Goal: Task Accomplishment & Management: Manage account settings

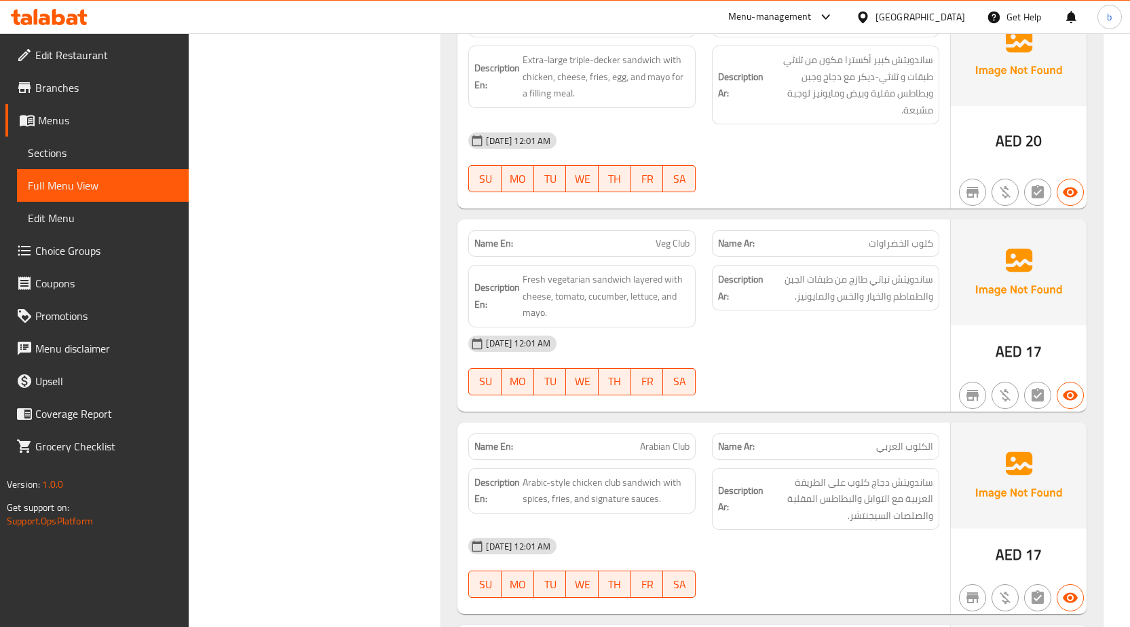
scroll to position [6915, 0]
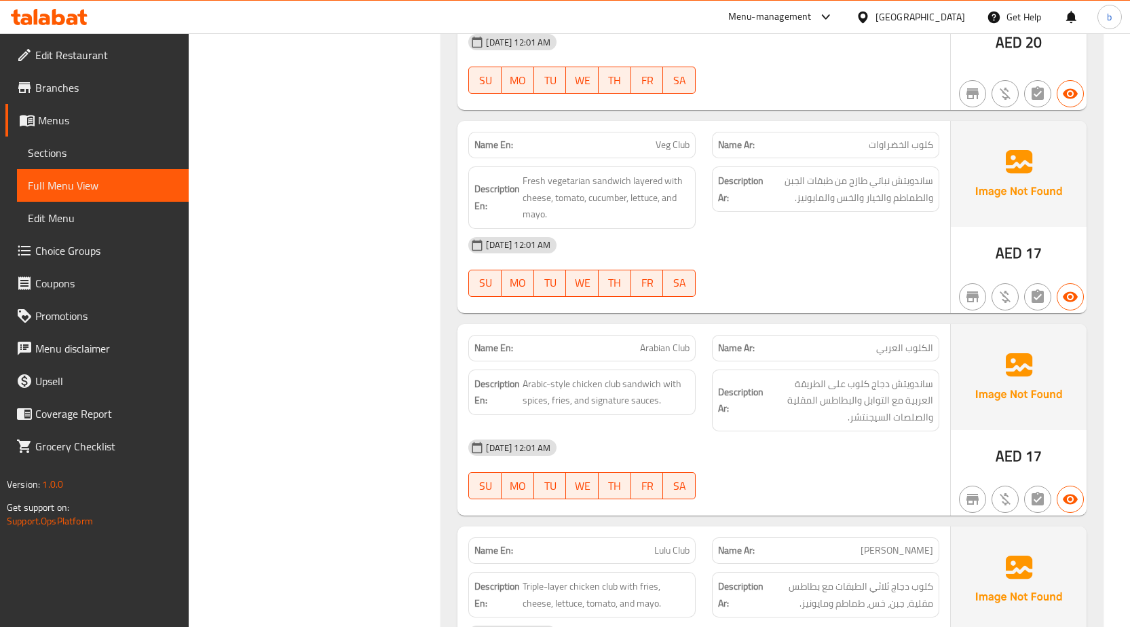
click at [650, 341] on span "Arabian Club" at bounding box center [665, 348] width 50 height 14
click at [840, 375] on span "ساندويتش دجاج كلوب على الطريقة العربية مع التوابل والبطاطس المقلية والصلصات الس…" at bounding box center [849, 400] width 167 height 50
drag, startPoint x: 840, startPoint y: 356, endPoint x: 829, endPoint y: 359, distance: 11.2
click at [840, 375] on span "ساندويتش دجاج كلوب على الطريقة العربية مع التوابل والبطاطس المقلية والصلصات الس…" at bounding box center [849, 400] width 167 height 50
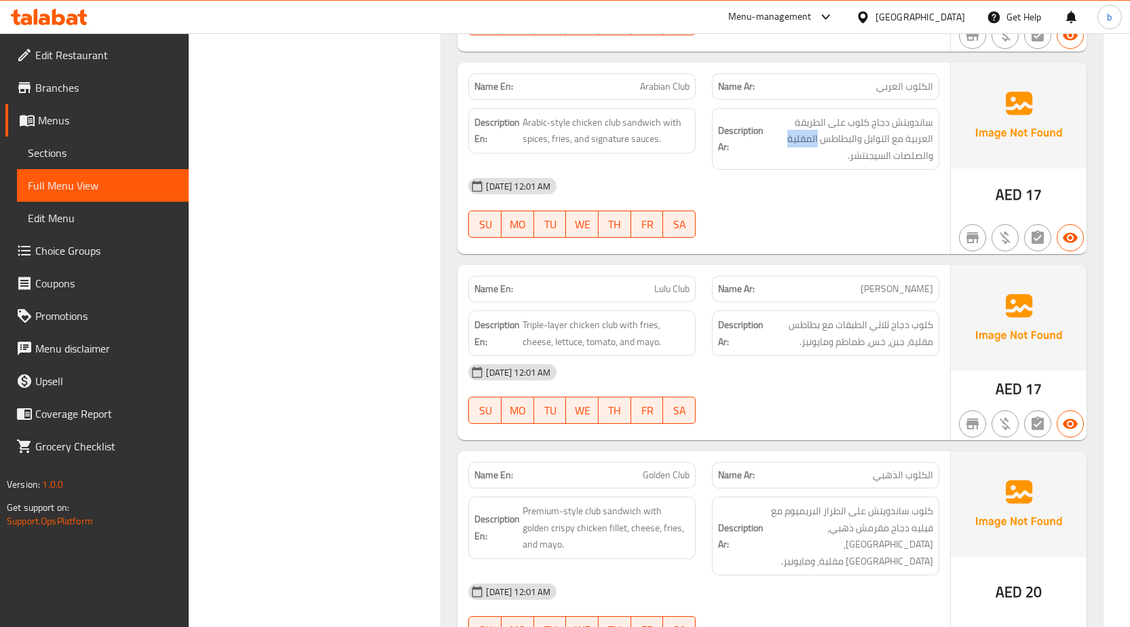
scroll to position [7255, 0]
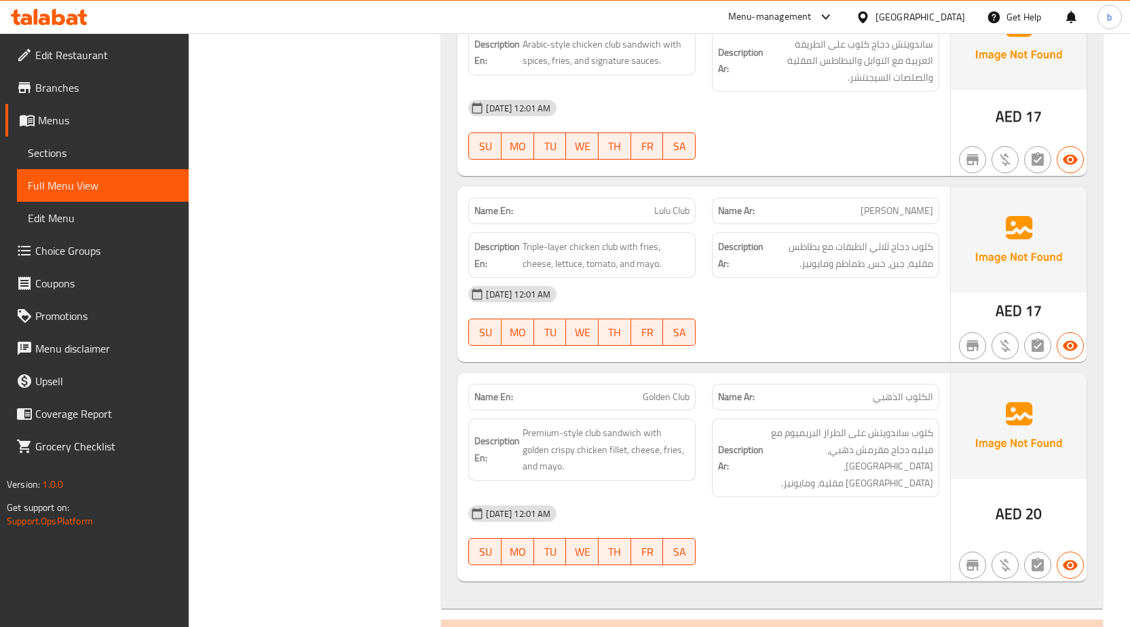
click at [903, 204] on span "كلوب لولو" at bounding box center [897, 211] width 73 height 14
click at [904, 204] on span "كلوب لولو" at bounding box center [897, 211] width 73 height 14
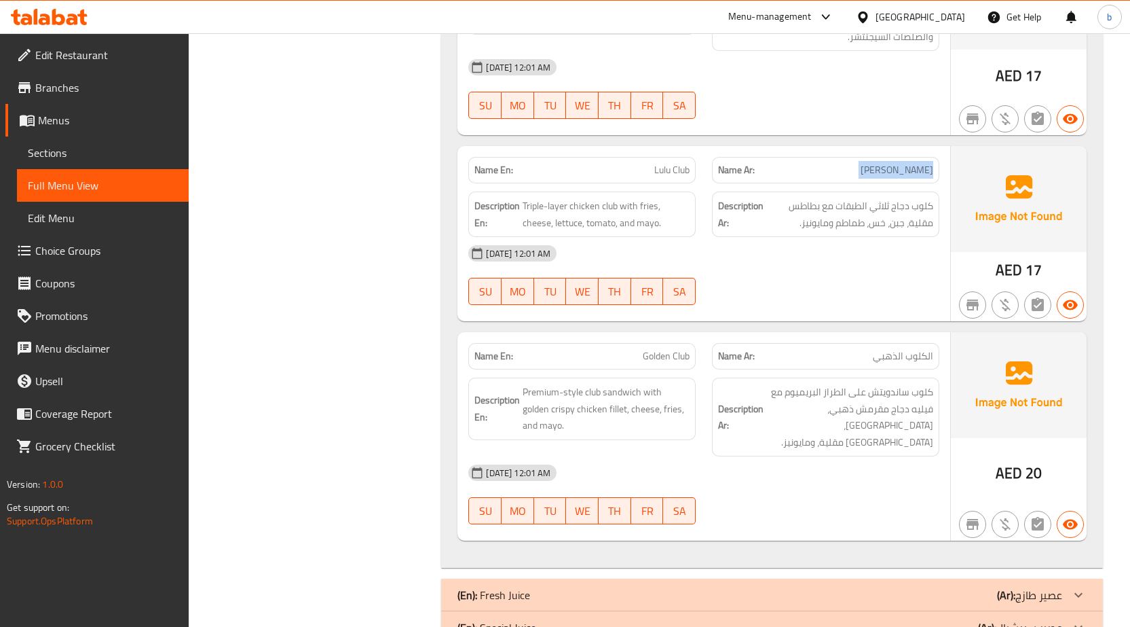
scroll to position [7340, 0]
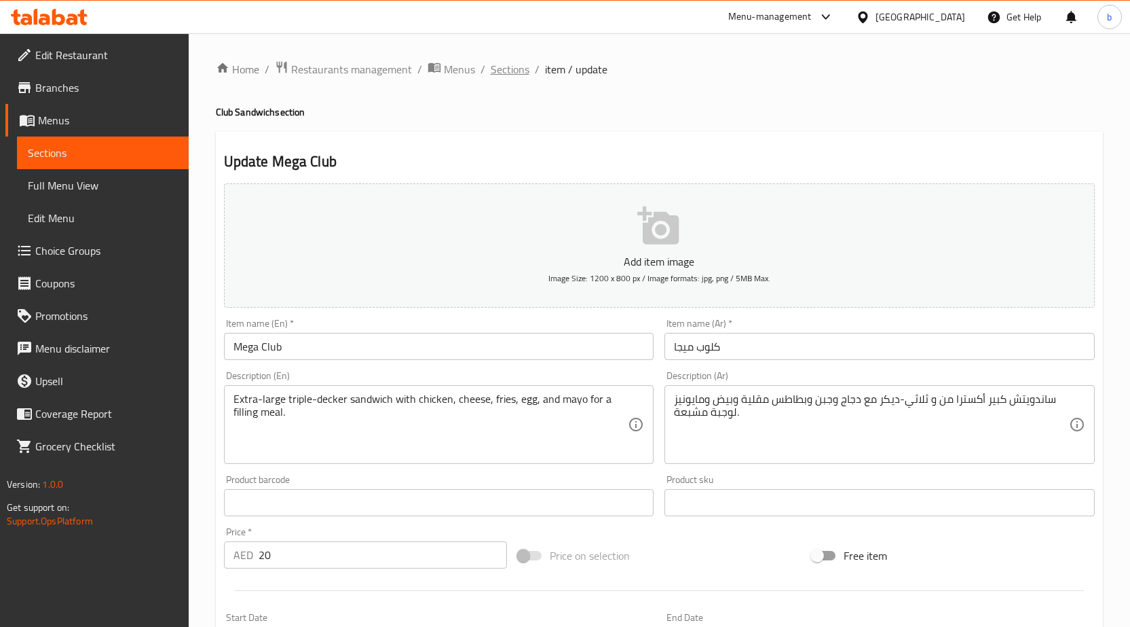
click at [512, 65] on span "Sections" at bounding box center [510, 69] width 39 height 16
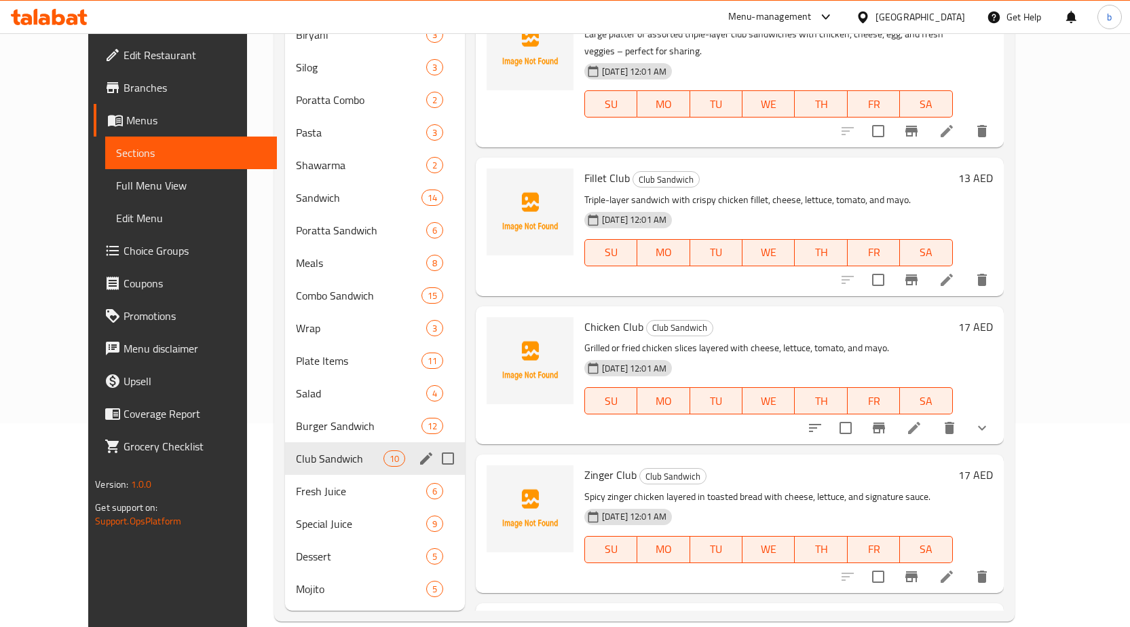
scroll to position [205, 0]
click at [296, 351] on span "Plate Items" at bounding box center [339, 359] width 87 height 16
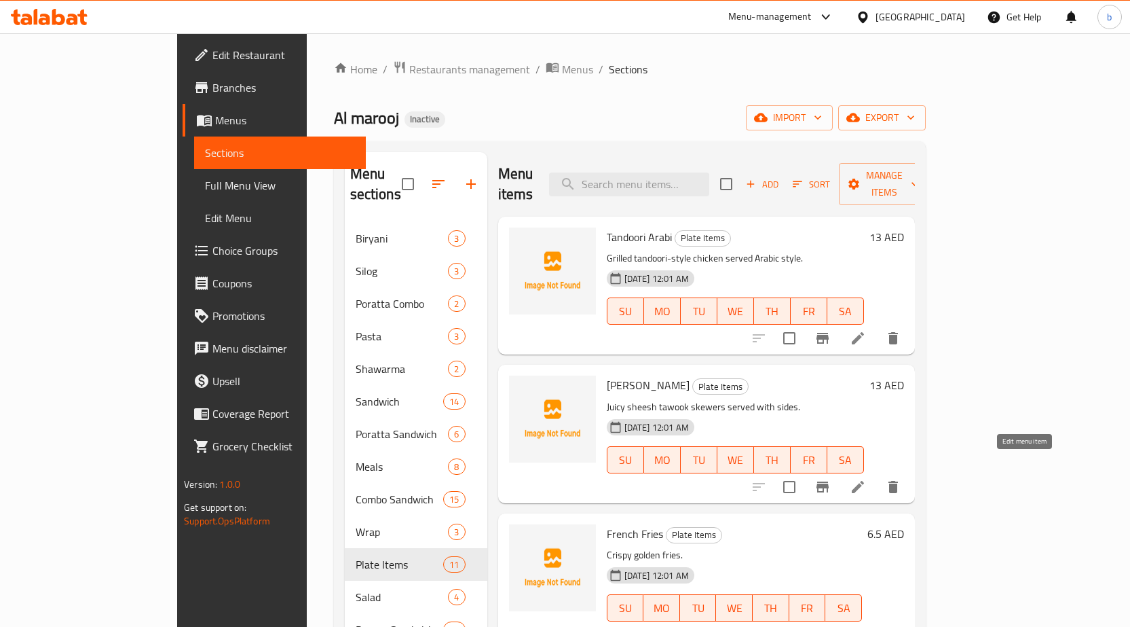
click at [864, 481] on icon at bounding box center [858, 487] width 12 height 12
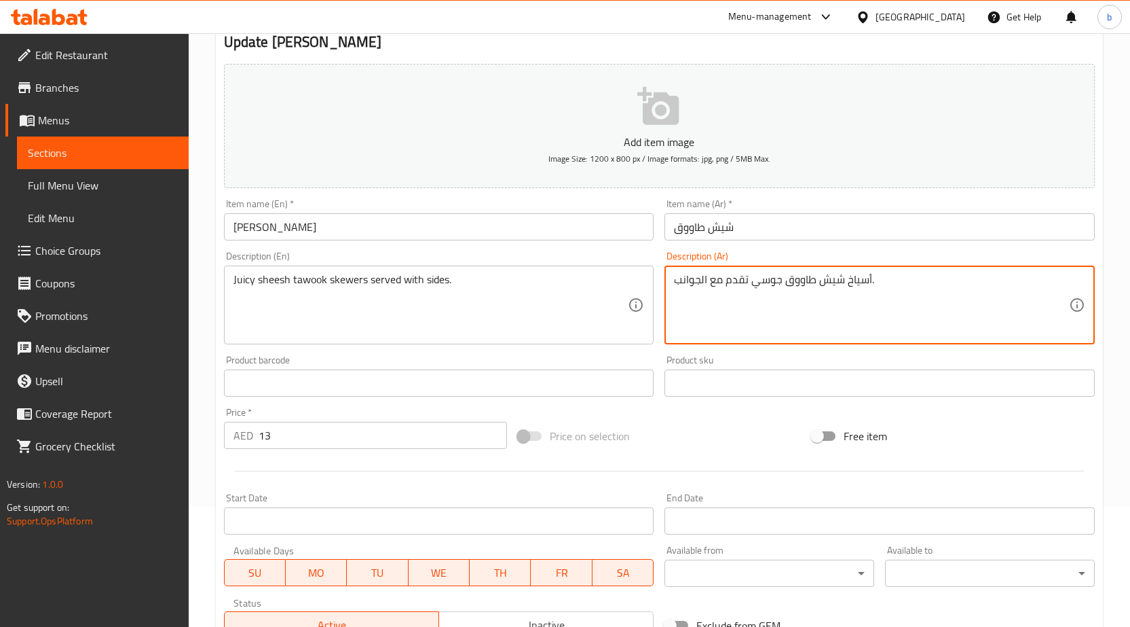
scroll to position [333, 0]
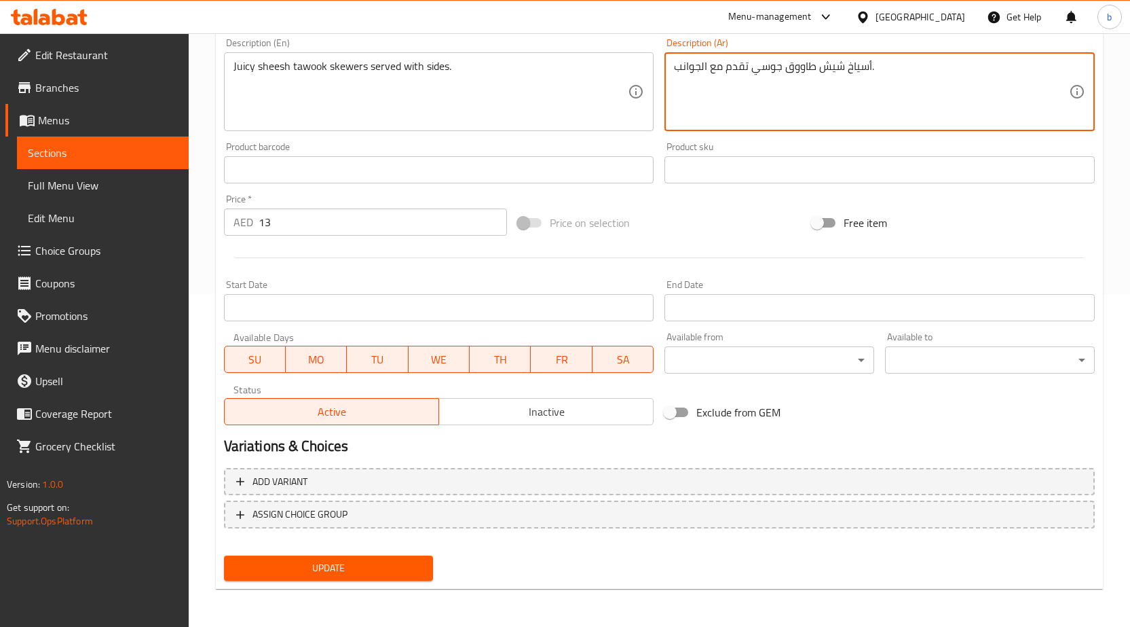
type textarea "أسياخ شيش طاووق جوسي تقدم مع الجوانب."
click at [369, 576] on span "Update" at bounding box center [329, 567] width 188 height 17
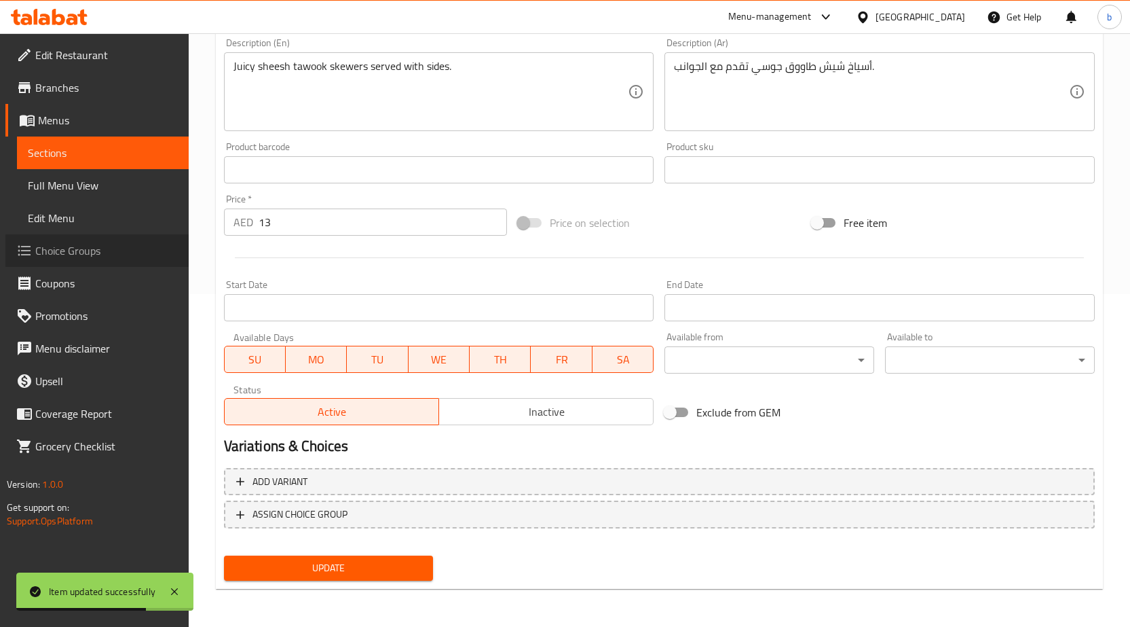
click at [81, 257] on span "Choice Groups" at bounding box center [106, 250] width 143 height 16
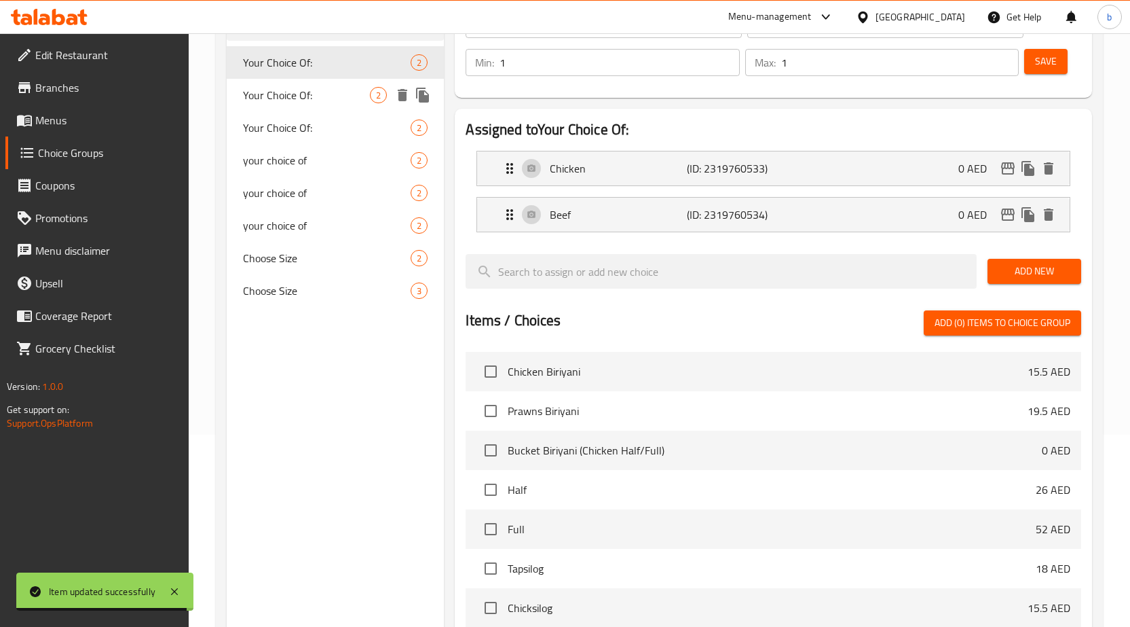
drag, startPoint x: 323, startPoint y: 100, endPoint x: 316, endPoint y: 117, distance: 17.6
click at [323, 100] on span "Your Choice Of:" at bounding box center [307, 95] width 128 height 16
type input "Your Choice Of:"
type input "اختيارك من:"
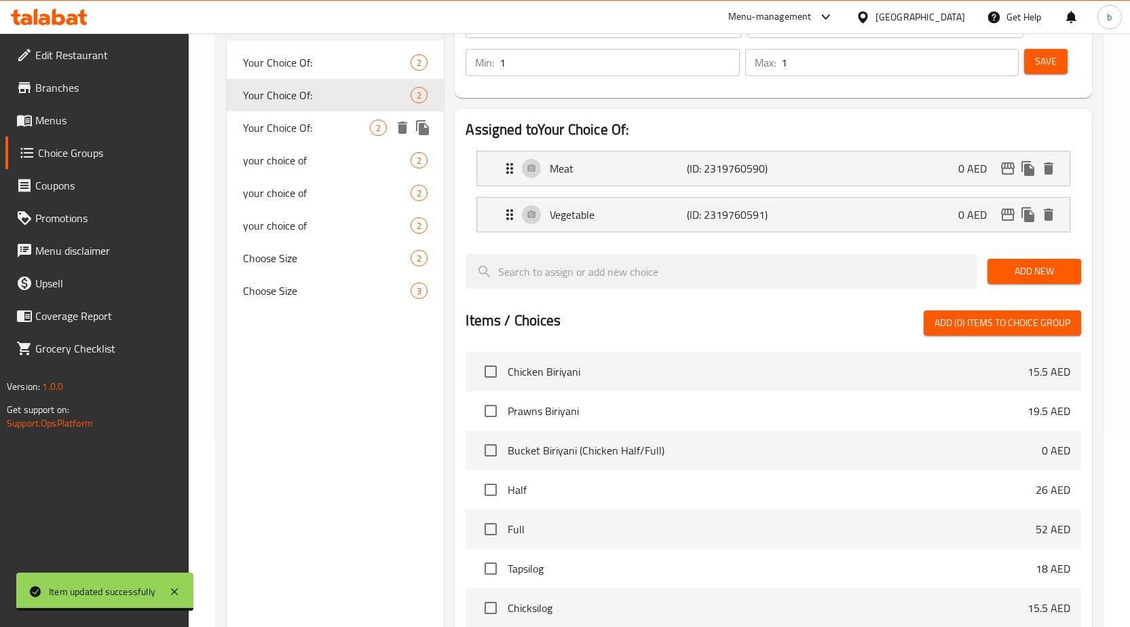
click at [316, 120] on span "Your Choice Of:" at bounding box center [307, 127] width 128 height 16
type input "Your Choice Of:"
type input "اختيارك من:"
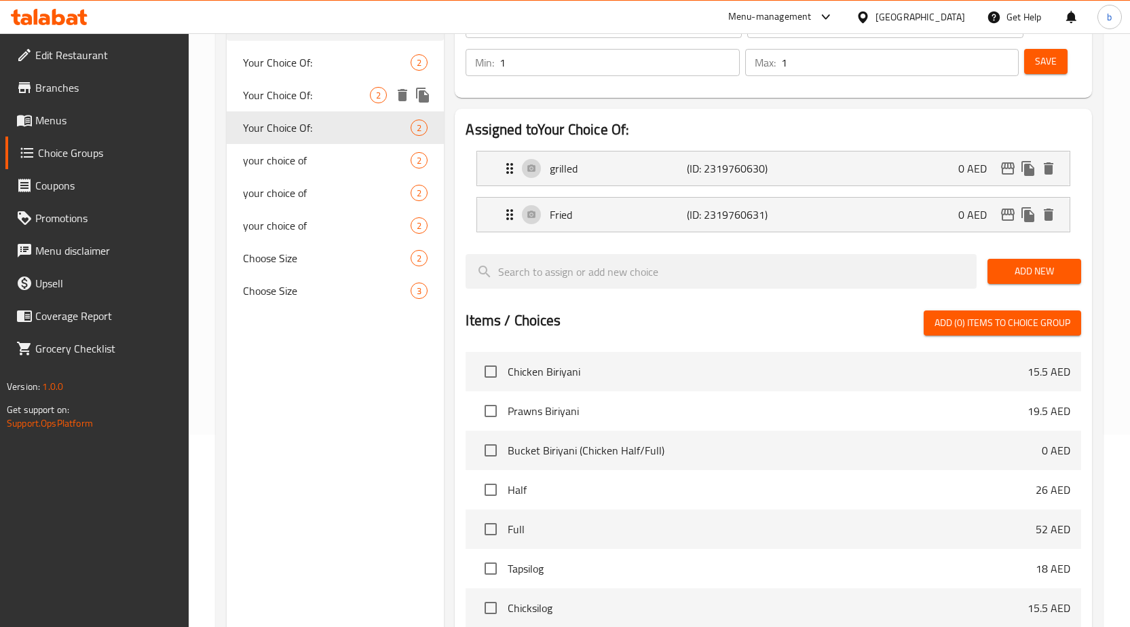
click at [356, 86] on div "Your Choice Of: 2" at bounding box center [336, 95] width 218 height 33
type input "Your Choice Of:"
type input "اختيارك من:"
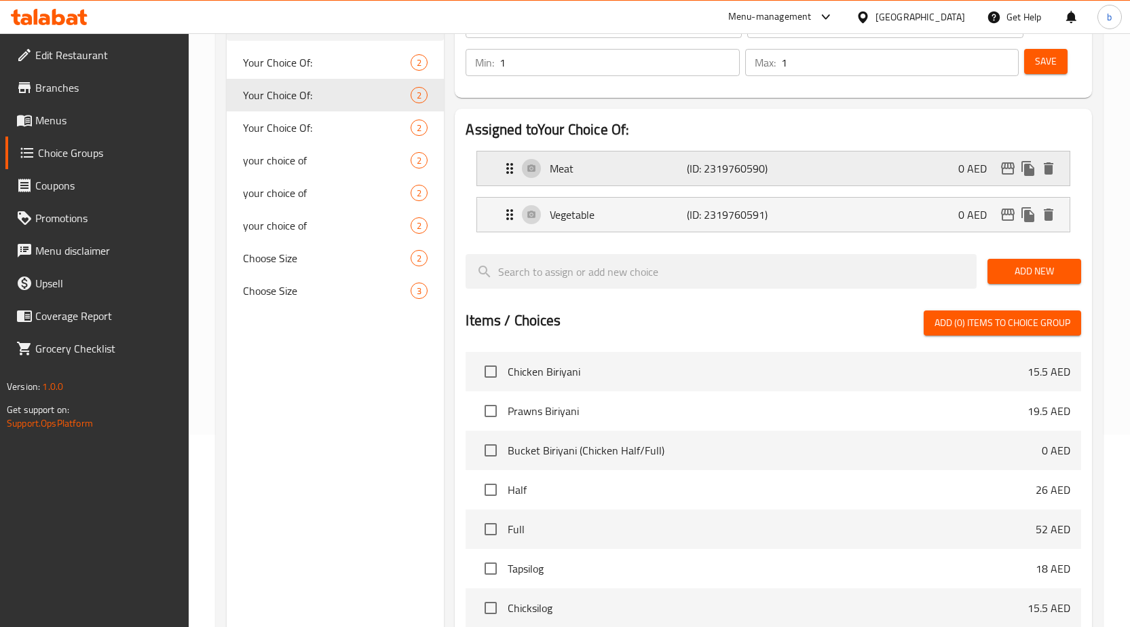
click at [557, 166] on p "Meat" at bounding box center [618, 168] width 137 height 16
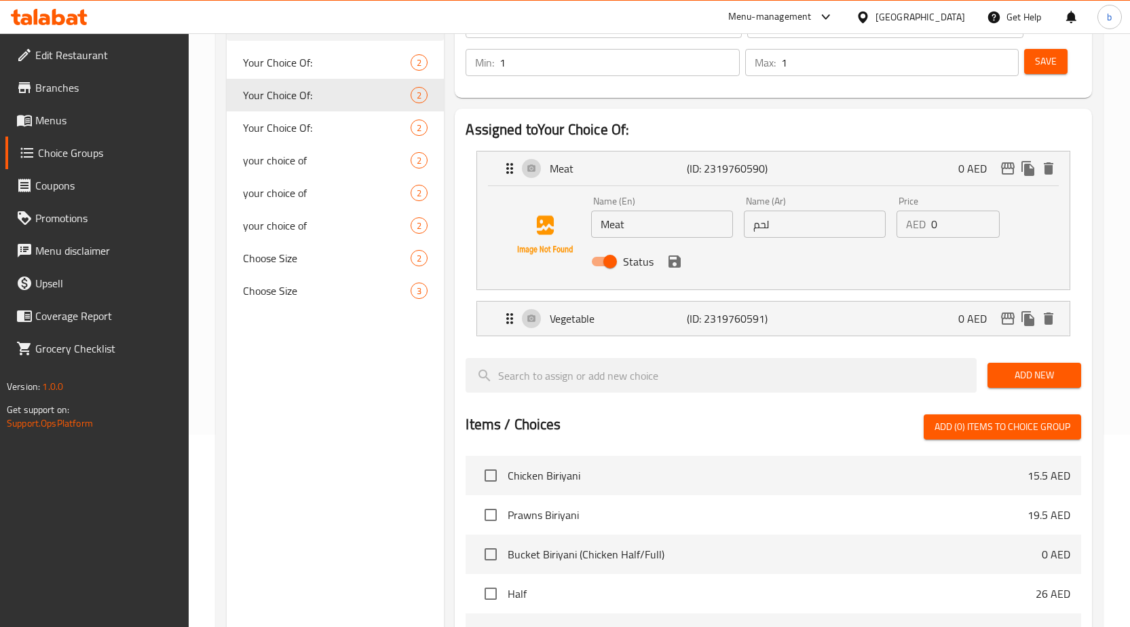
click at [665, 338] on li "Vegetable (ID: 2319760591) 0 AED Name (En) Vegetable Name (En) Name (Ar) خضروات…" at bounding box center [774, 318] width 616 height 46
click at [672, 330] on div "Vegetable (ID: 2319760591) 0 AED" at bounding box center [778, 318] width 552 height 34
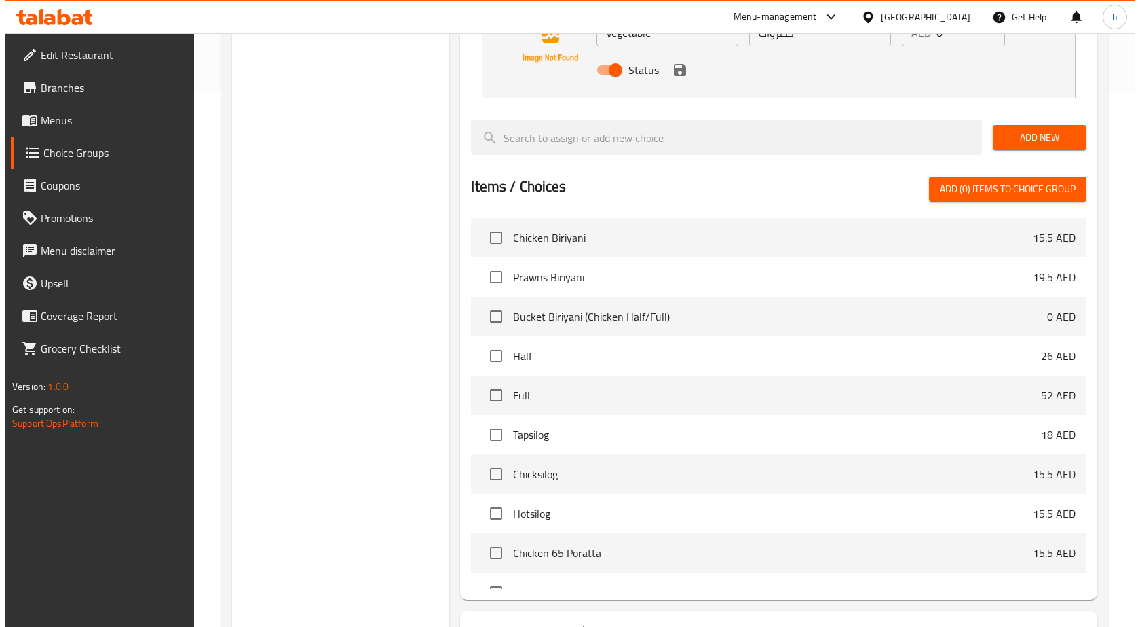
scroll to position [645, 0]
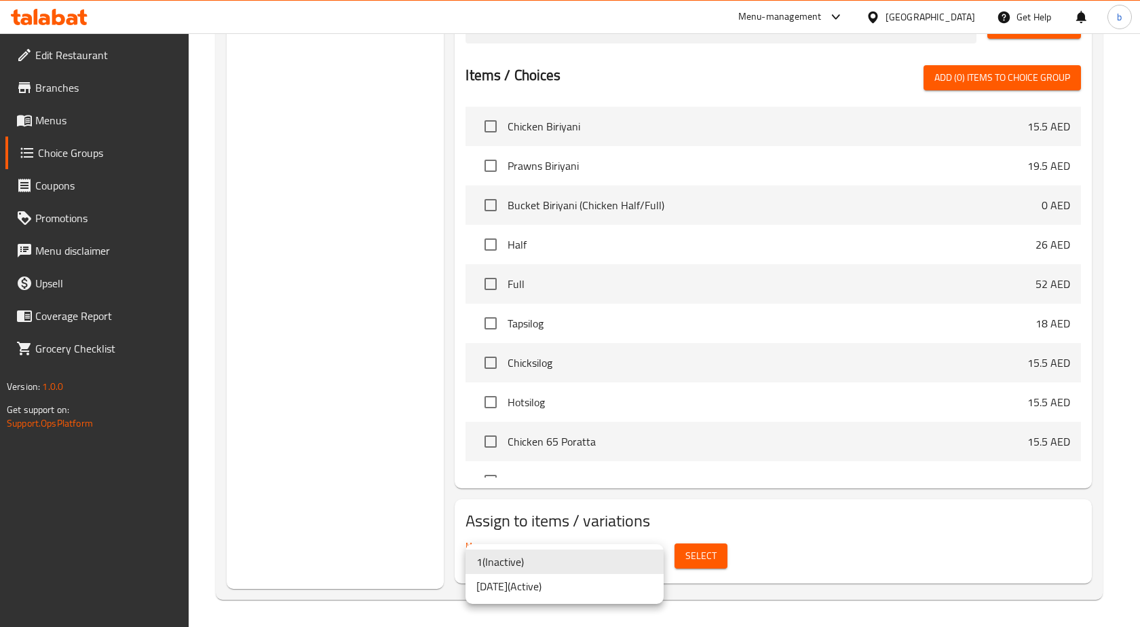
click at [619, 577] on li "[DATE] ( Active )" at bounding box center [565, 586] width 198 height 24
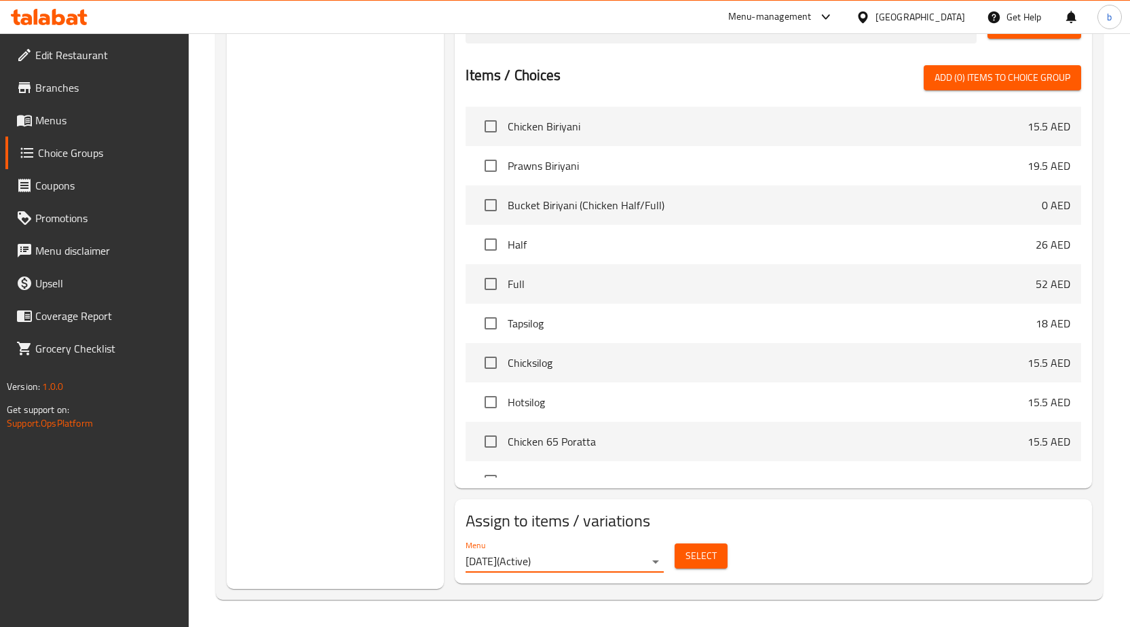
click at [690, 557] on span "Select" at bounding box center [701, 555] width 31 height 17
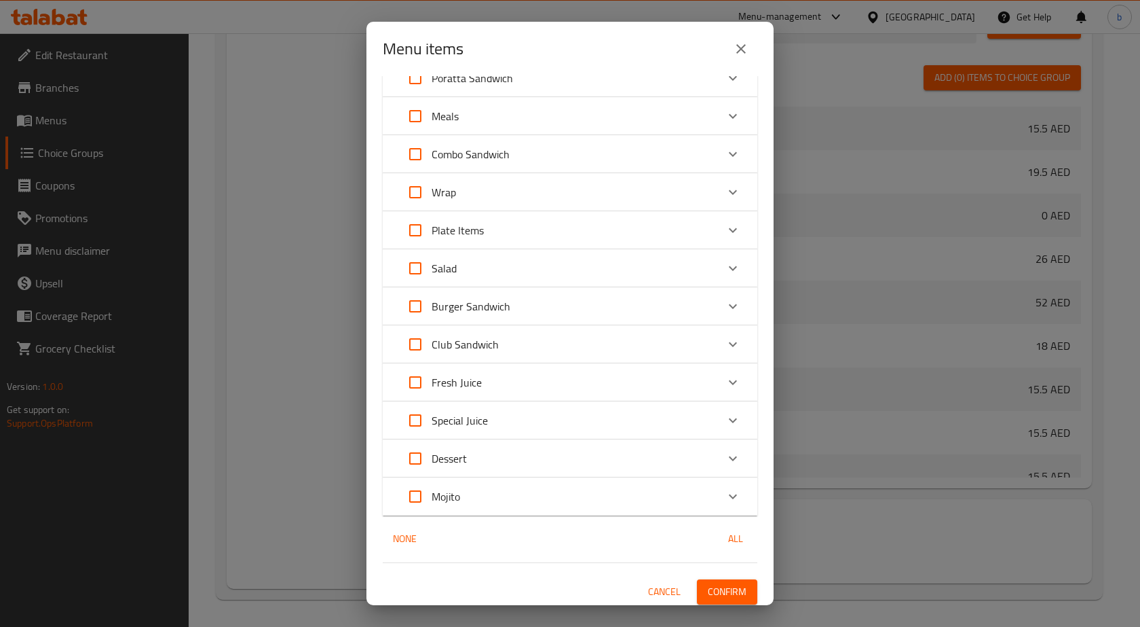
scroll to position [293, 0]
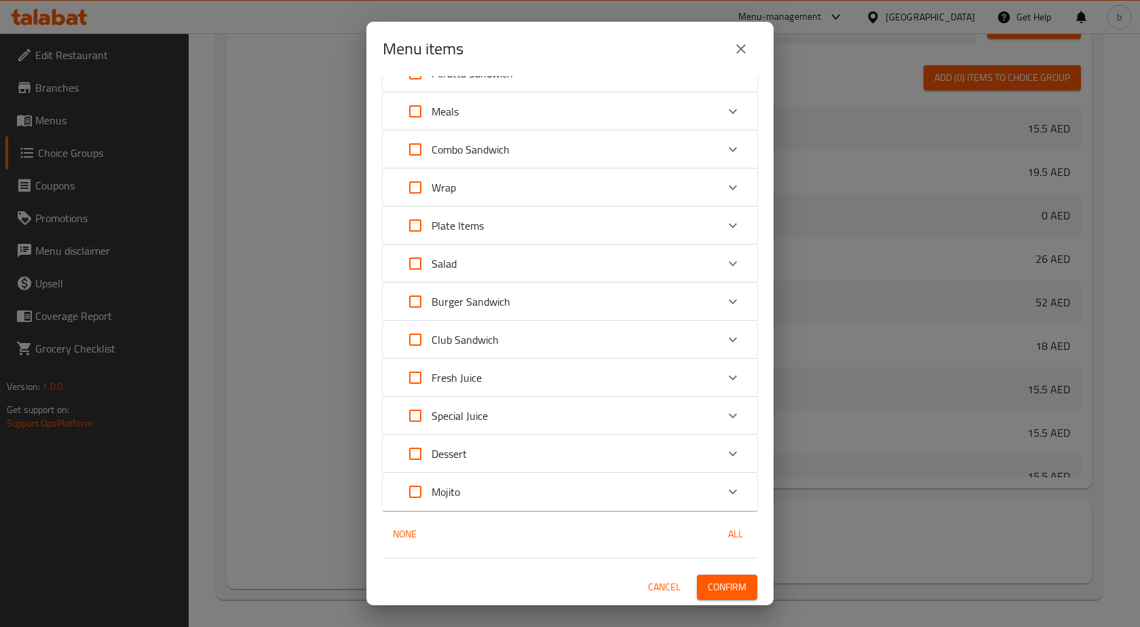
click at [559, 236] on div "Plate Items" at bounding box center [558, 225] width 318 height 33
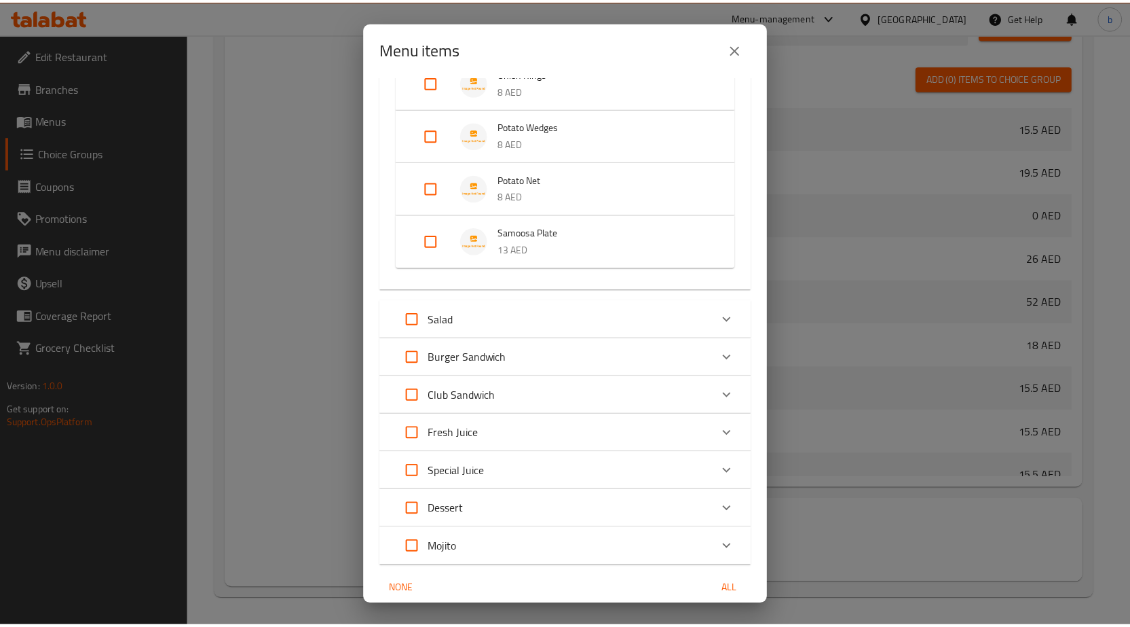
scroll to position [903, 0]
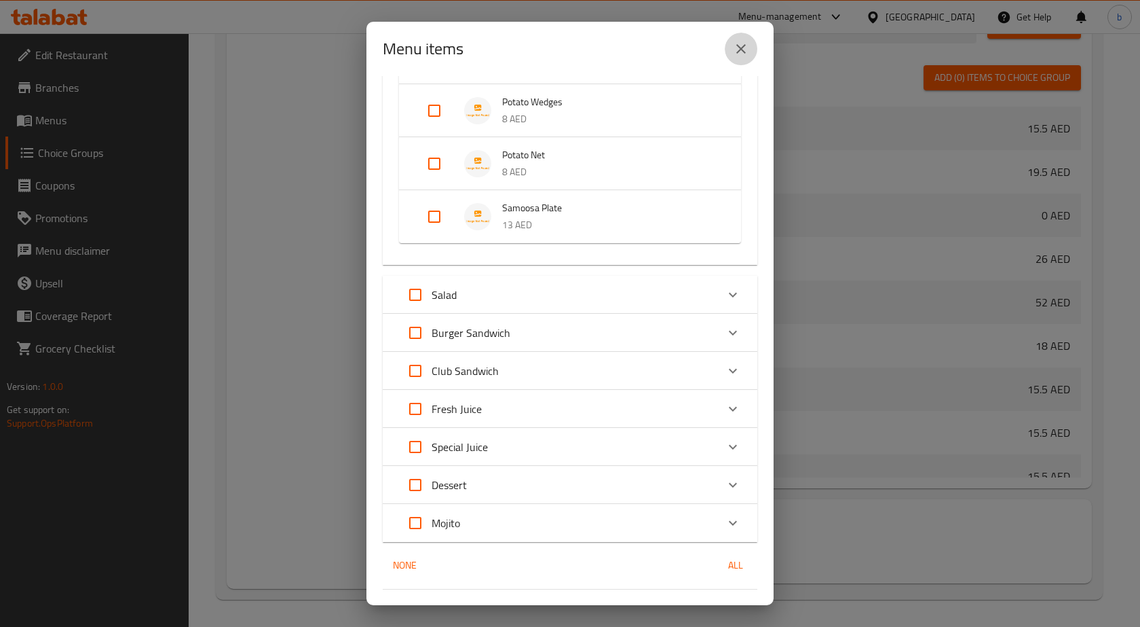
click at [736, 50] on icon "close" at bounding box center [741, 49] width 16 height 16
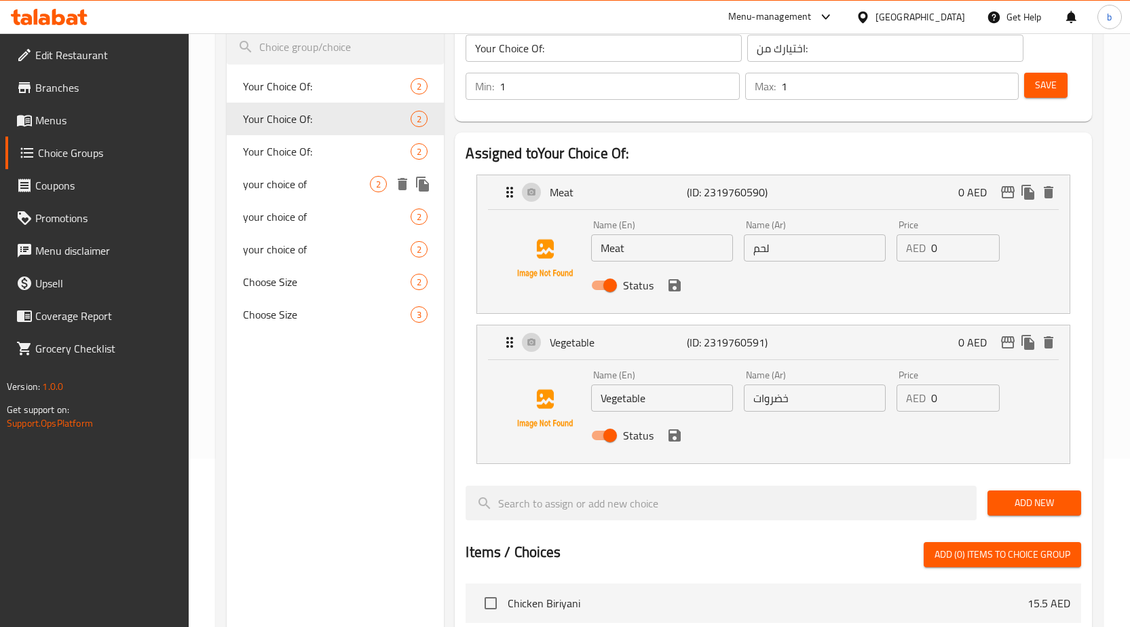
scroll to position [102, 0]
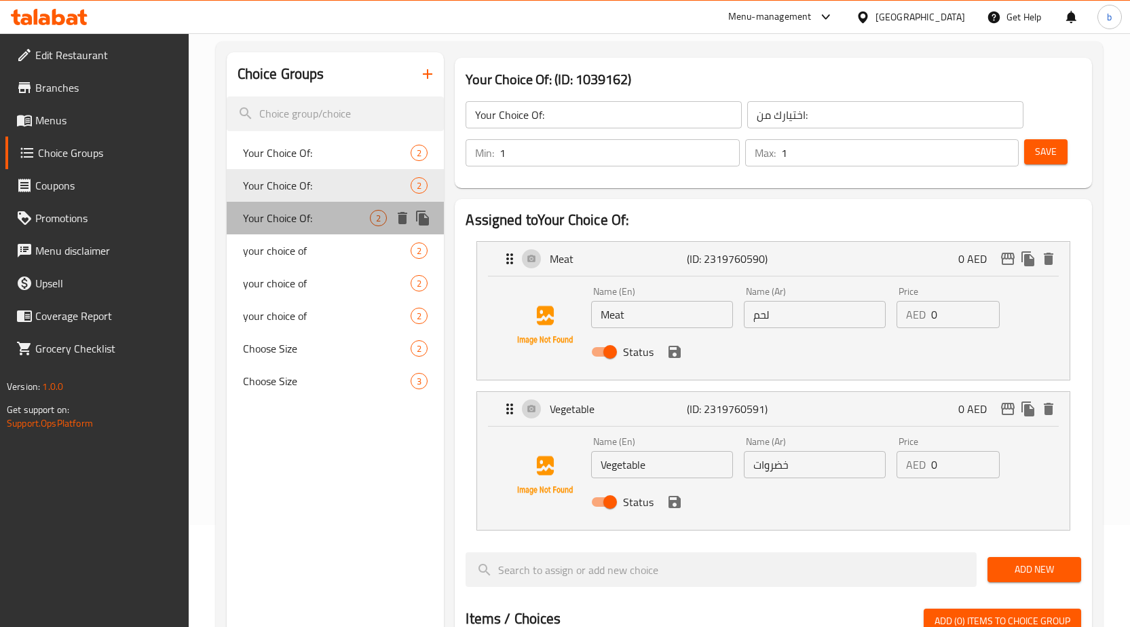
click at [327, 214] on span "Your Choice Of:" at bounding box center [307, 218] width 128 height 16
type input "Your Choice Of:"
type input "اختيارك من:"
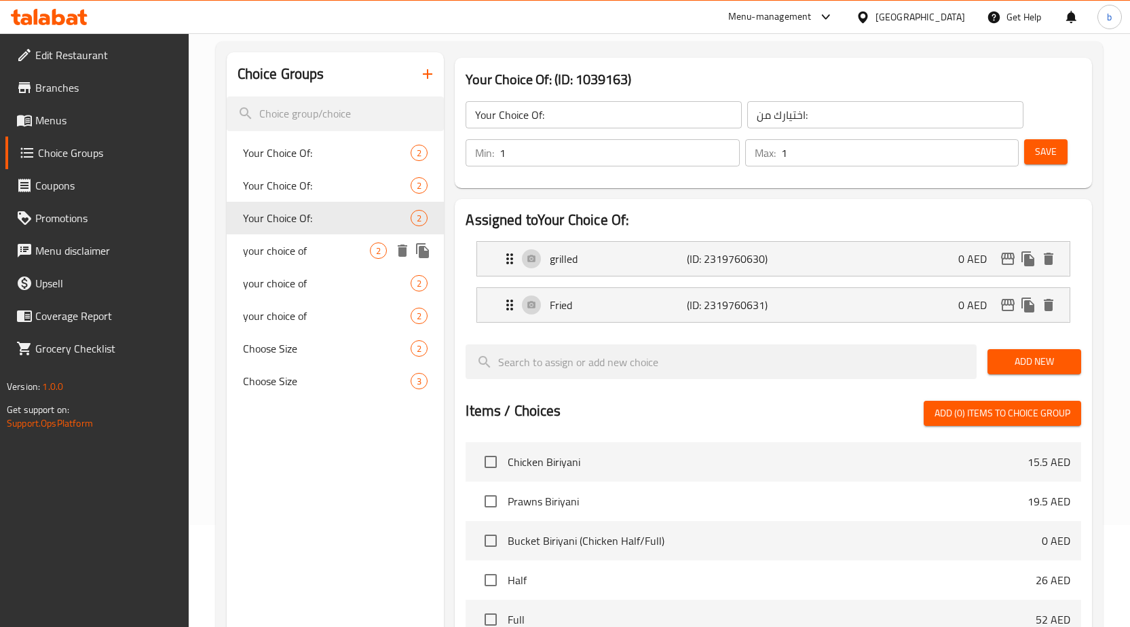
click at [307, 248] on span "your choice of" at bounding box center [307, 250] width 128 height 16
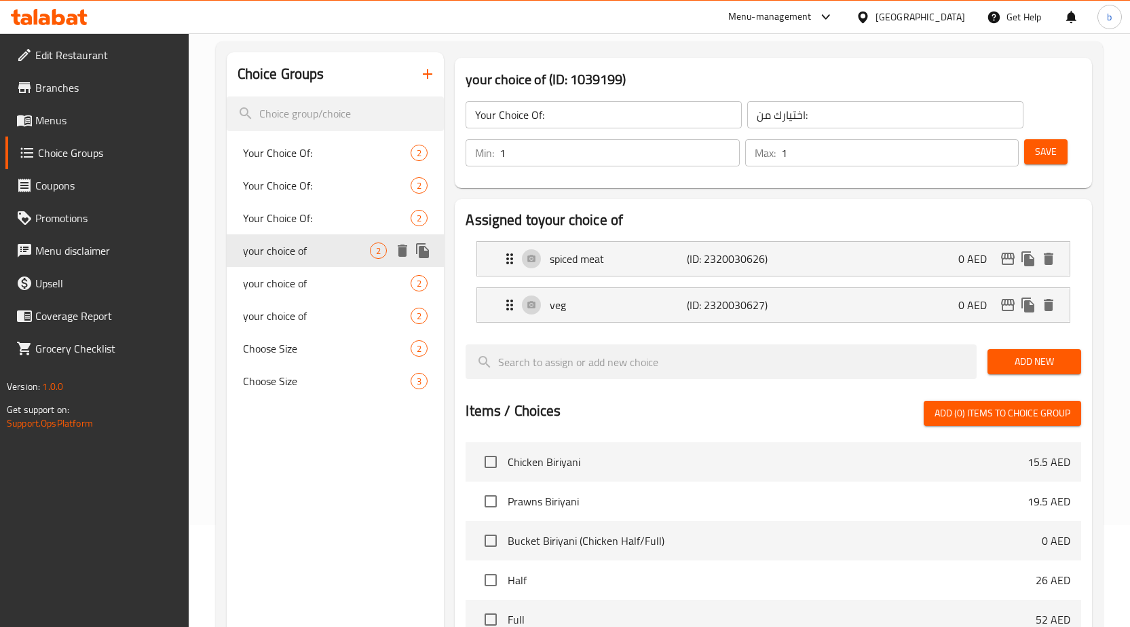
type input "your choice of"
type input "اختيارك من"
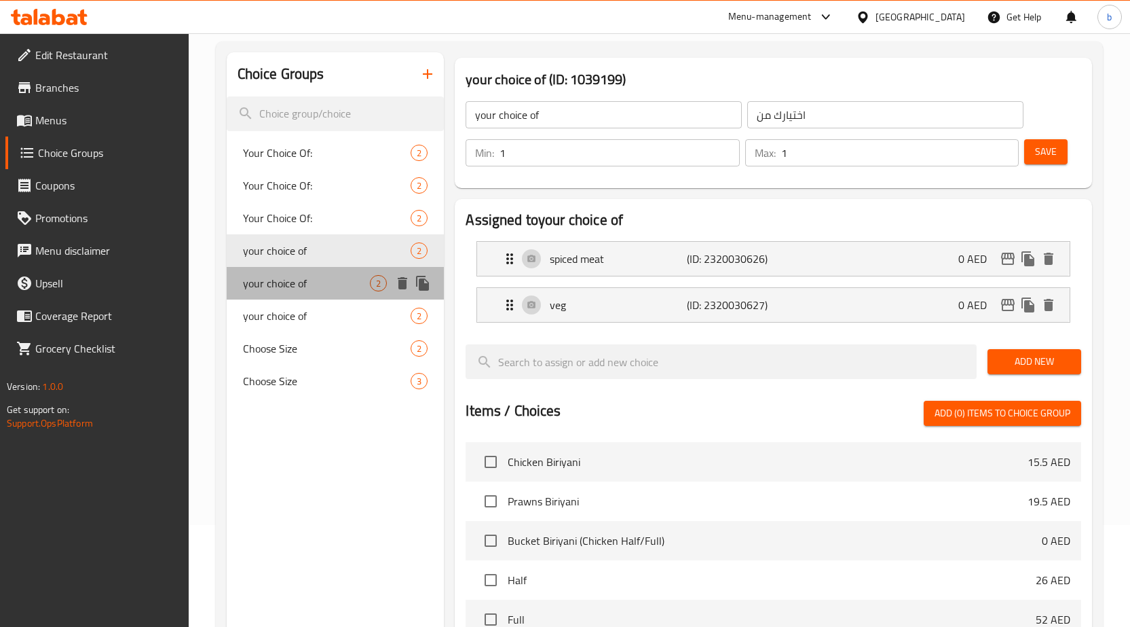
click at [313, 282] on span "your choice of" at bounding box center [307, 283] width 128 height 16
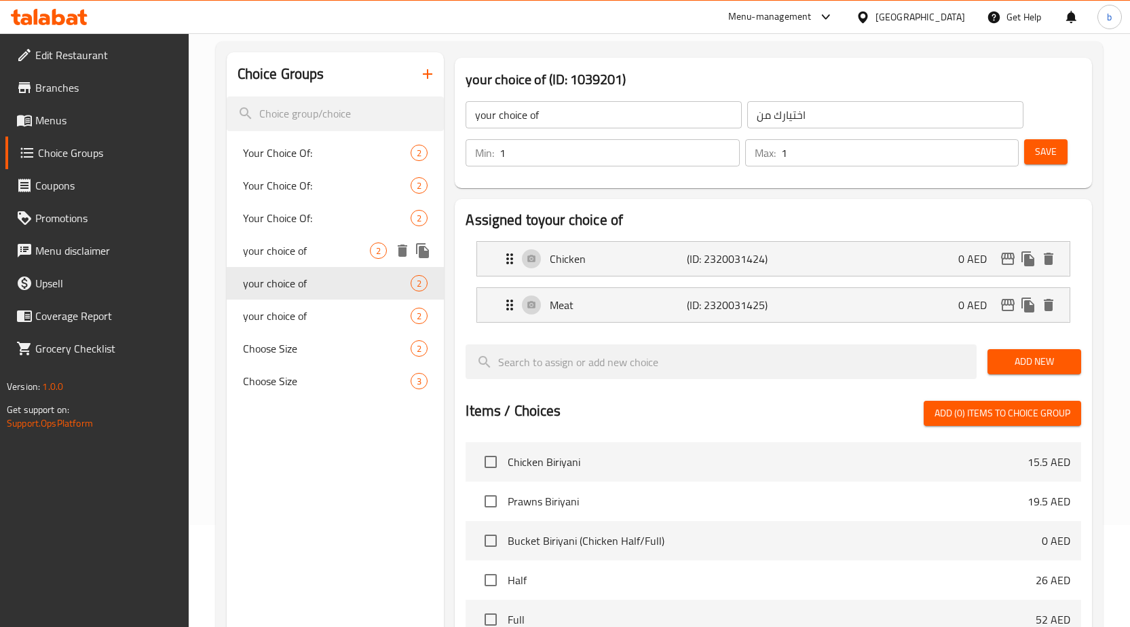
click at [326, 244] on span "your choice of" at bounding box center [307, 250] width 128 height 16
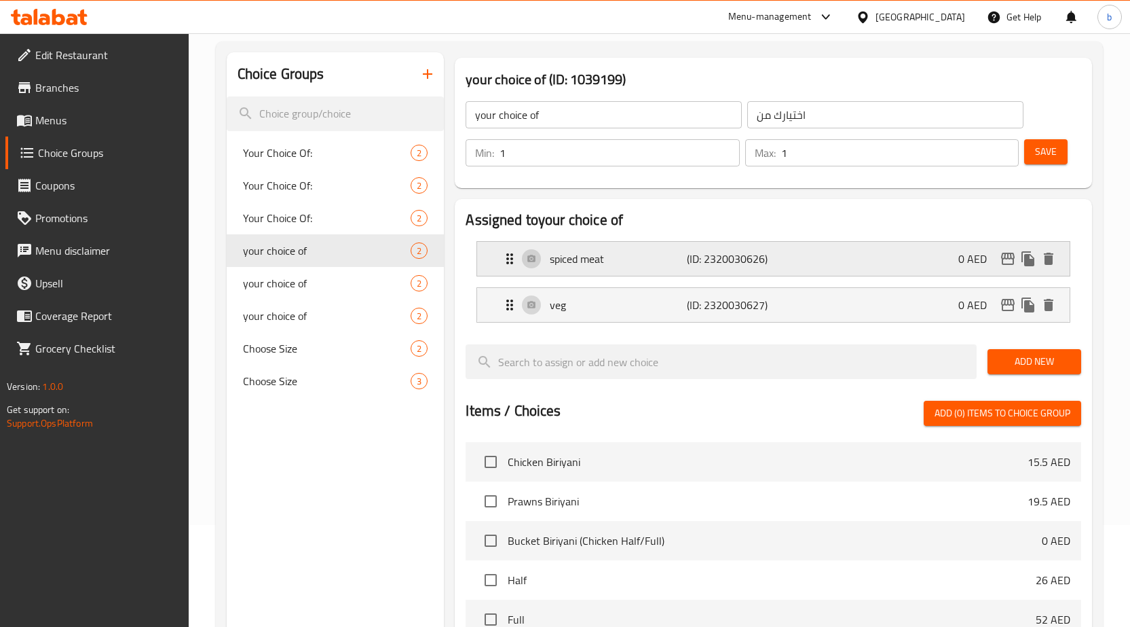
click at [550, 256] on p "spiced meat" at bounding box center [618, 258] width 137 height 16
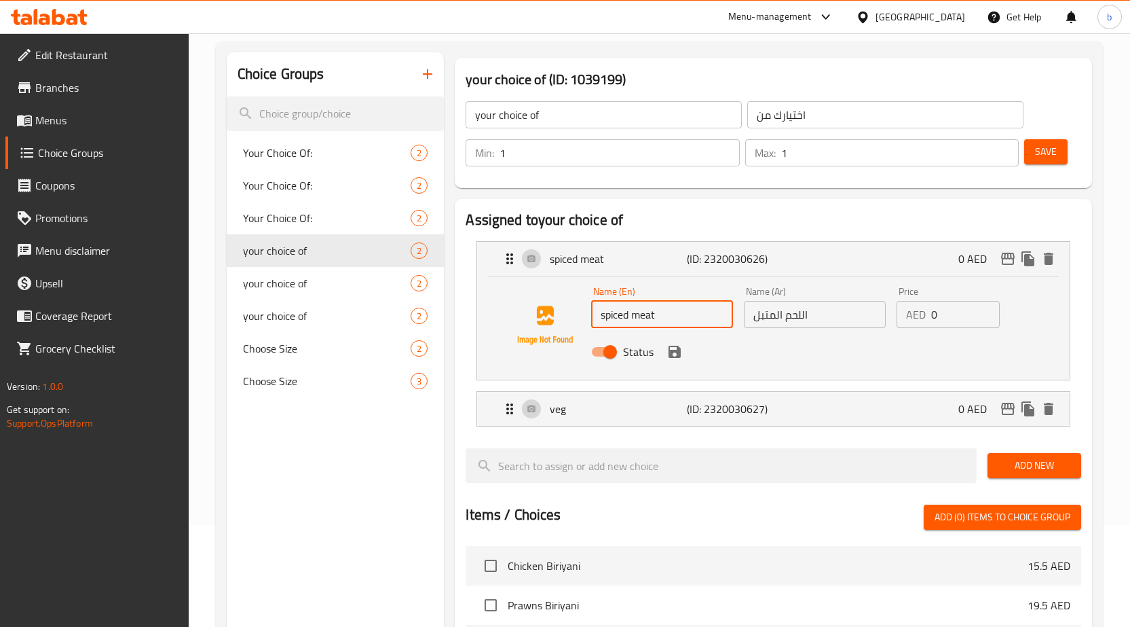
drag, startPoint x: 633, startPoint y: 314, endPoint x: 599, endPoint y: 314, distance: 33.9
click at [599, 314] on input "spiced meat" at bounding box center [662, 314] width 142 height 27
type input "meat"
drag, startPoint x: 784, startPoint y: 315, endPoint x: 680, endPoint y: 309, distance: 104.0
click at [680, 309] on div "Name (En) meat Name (En) Name (Ar) اللحم Name (Ar) Price AED 0 Price Status" at bounding box center [814, 325] width 457 height 89
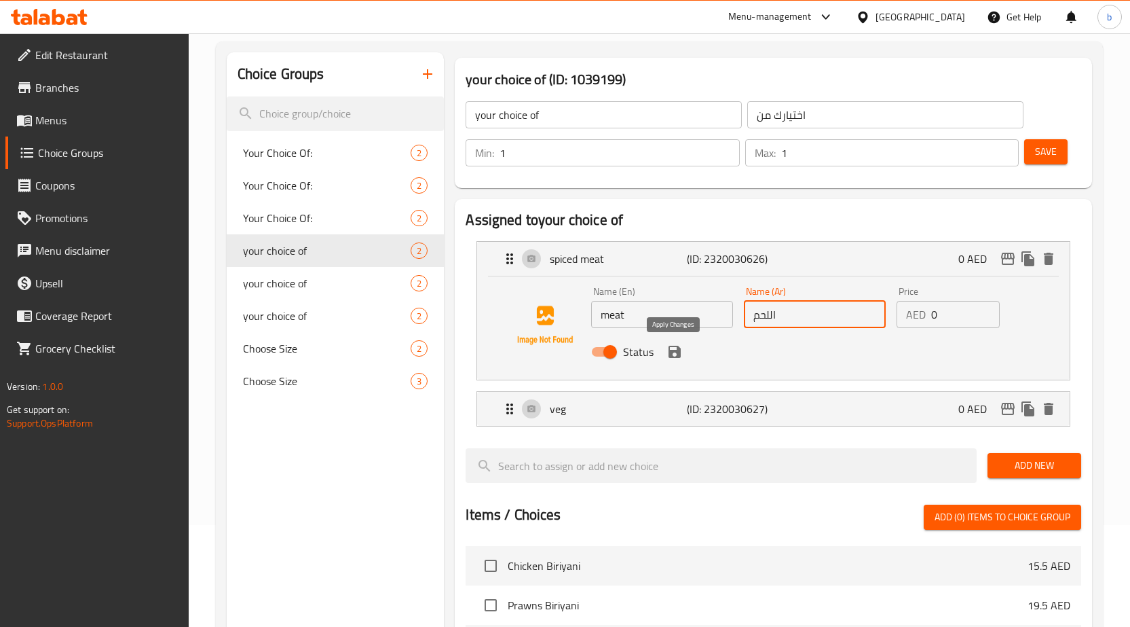
click at [670, 351] on icon "save" at bounding box center [675, 351] width 12 height 12
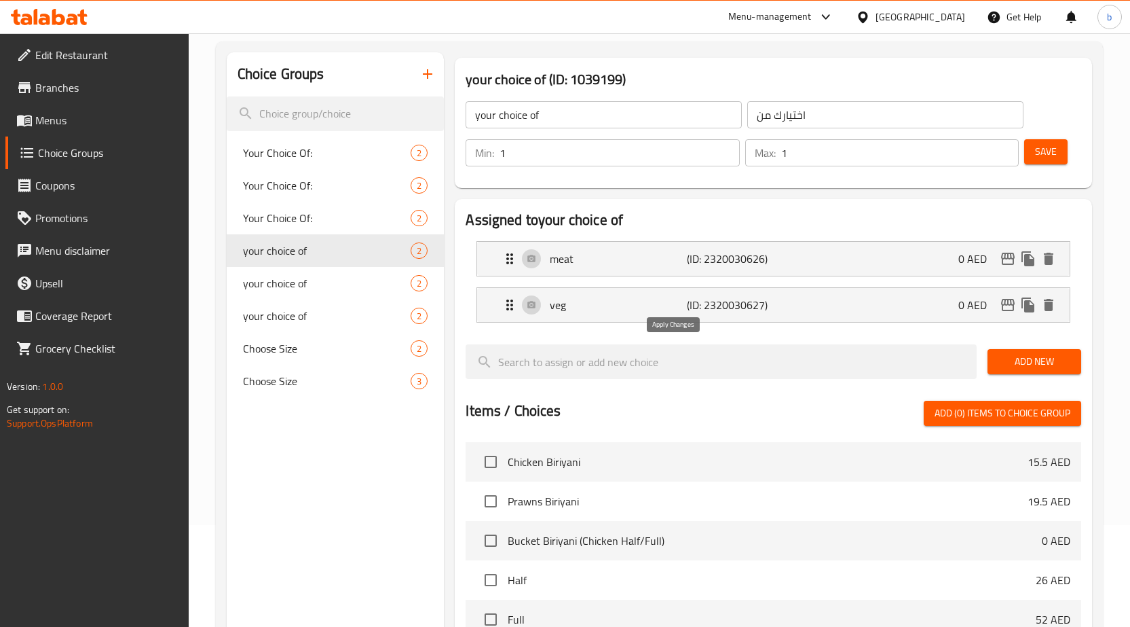
type input "اللحم"
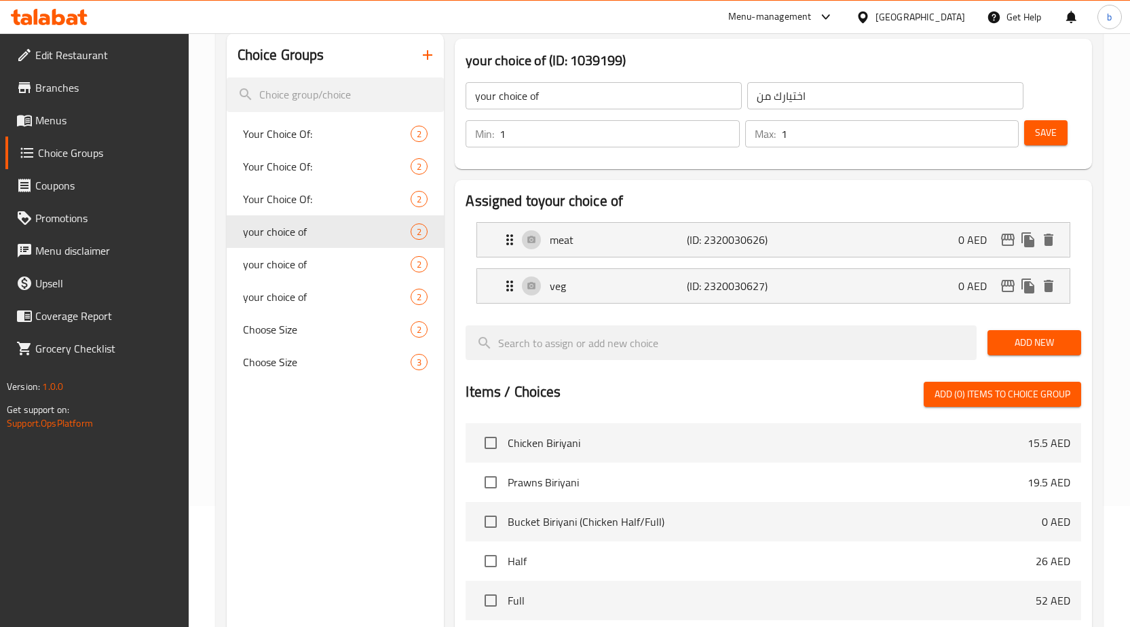
scroll to position [0, 0]
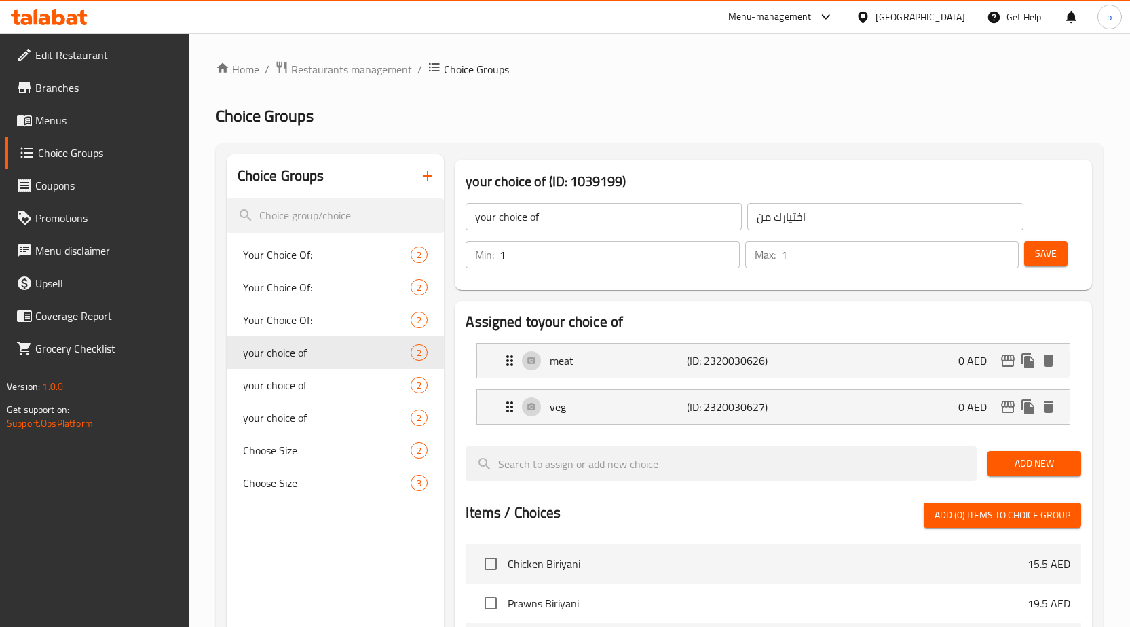
click at [1045, 261] on span "Save" at bounding box center [1046, 253] width 22 height 17
click at [624, 370] on div "meat (ID: 2320030626) 0 AED" at bounding box center [778, 360] width 552 height 34
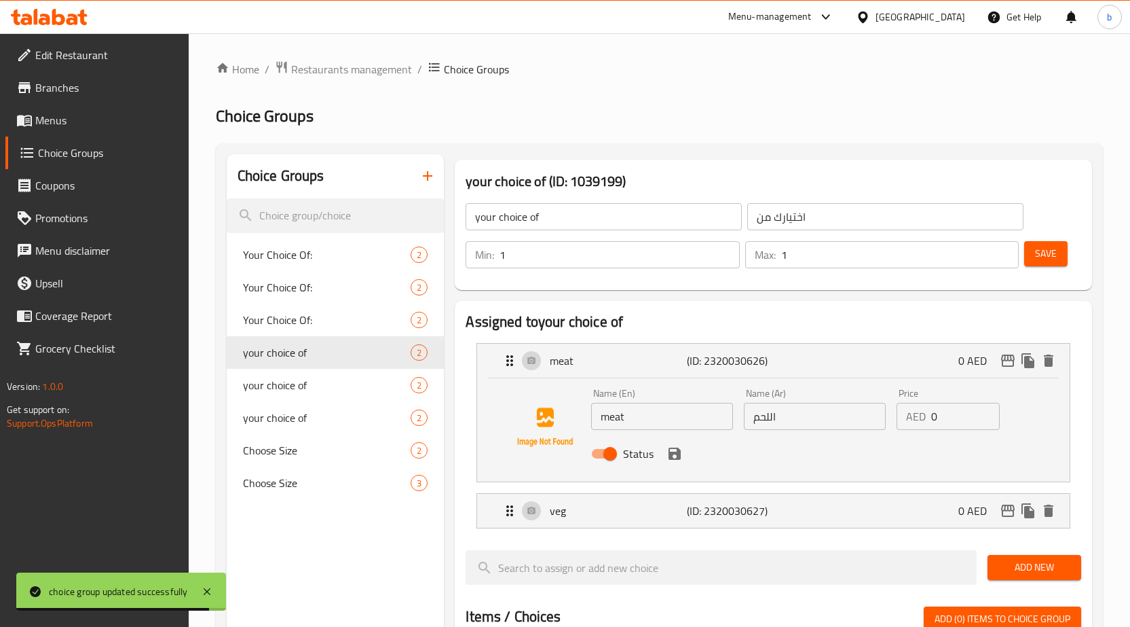
click at [618, 426] on input "meat" at bounding box center [662, 416] width 142 height 27
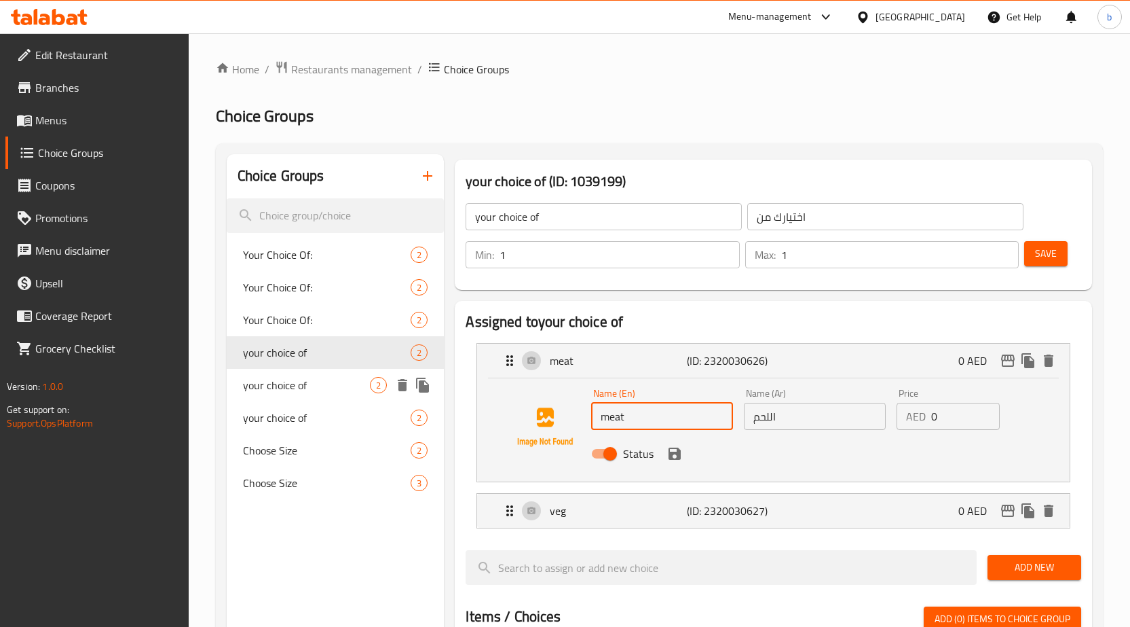
click at [330, 387] on span "your choice of" at bounding box center [307, 385] width 128 height 16
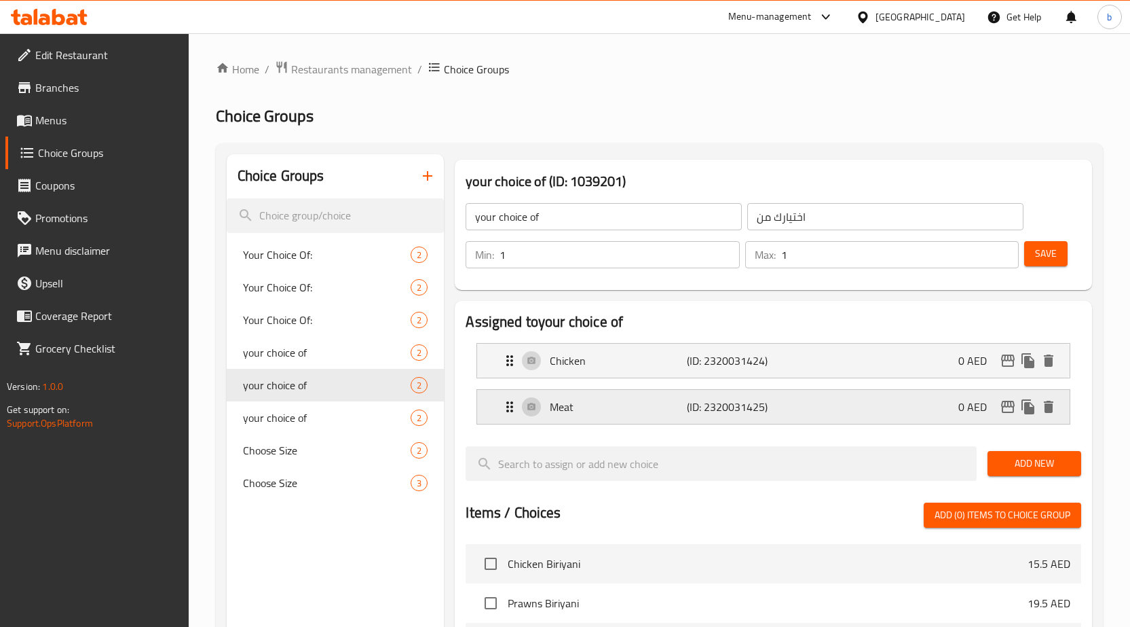
click at [586, 409] on p "Meat" at bounding box center [618, 406] width 137 height 16
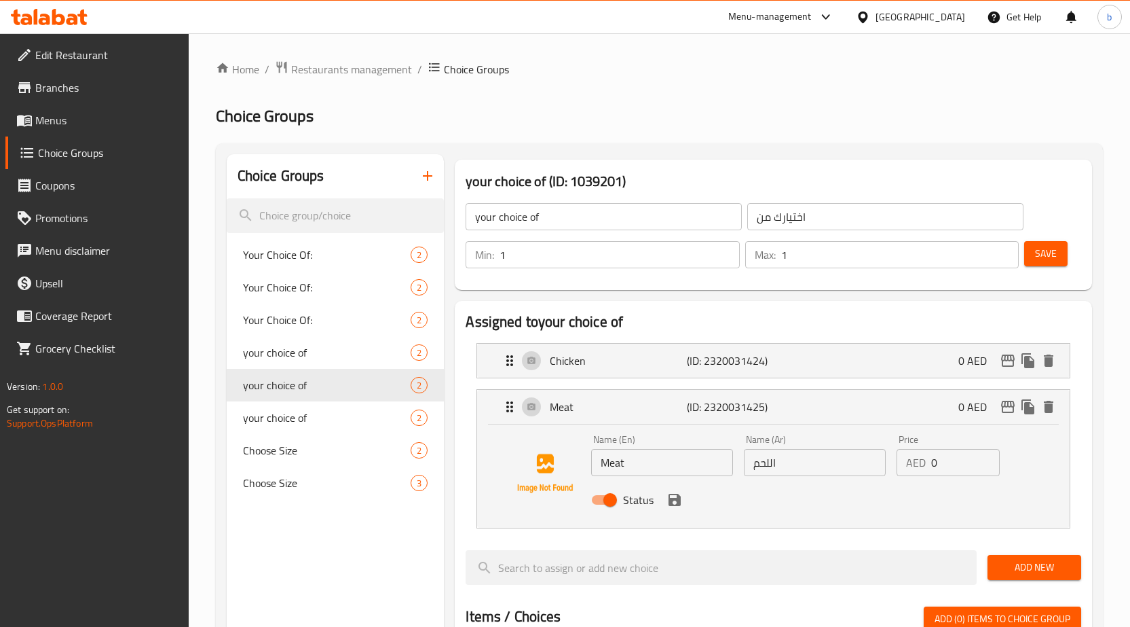
click at [615, 462] on input "Meat" at bounding box center [662, 462] width 142 height 27
paste input "beef"
type input "beef"
click at [758, 469] on input "اللحم" at bounding box center [815, 462] width 142 height 27
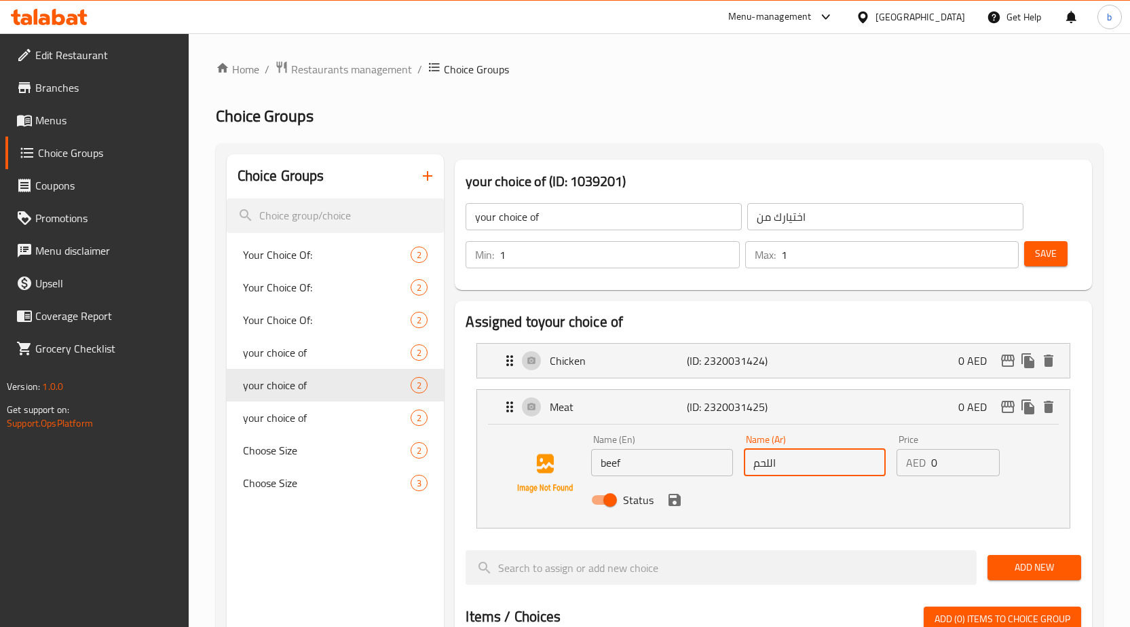
click at [752, 466] on input "اللحم" at bounding box center [815, 462] width 142 height 27
click at [794, 455] on input "اللحم" at bounding box center [815, 462] width 142 height 27
click at [749, 472] on input "اللحم البقري" at bounding box center [815, 462] width 142 height 27
click at [755, 468] on input "اللحم البقري" at bounding box center [815, 462] width 142 height 27
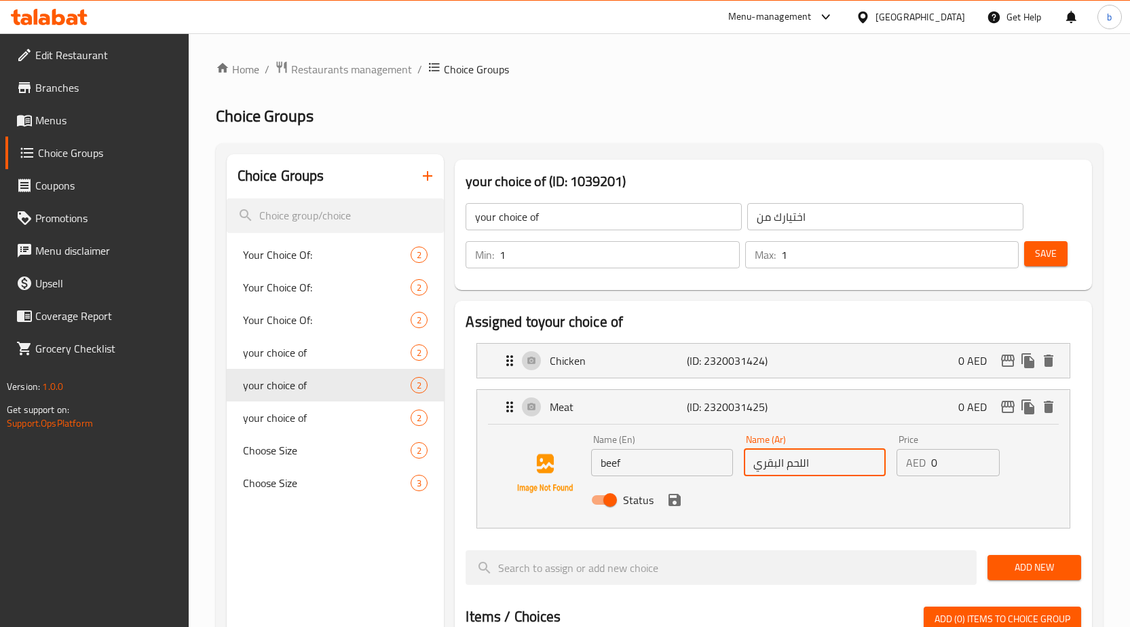
click at [751, 466] on input "اللحم البقري" at bounding box center [815, 462] width 142 height 27
click at [673, 498] on icon "save" at bounding box center [675, 499] width 12 height 12
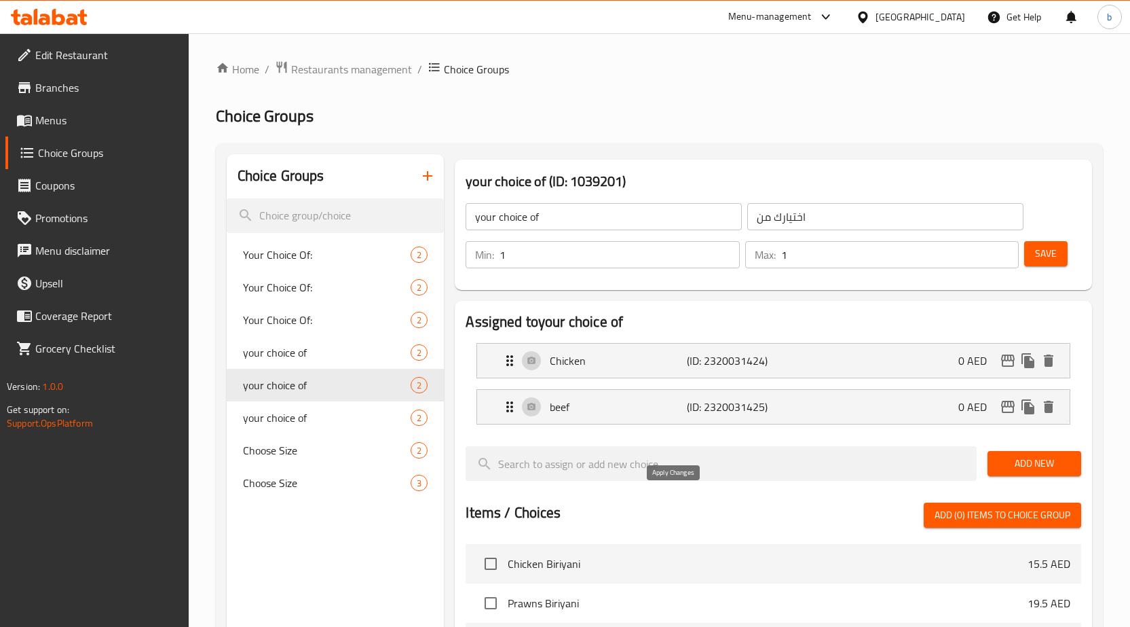
type input "اللحم البقري"
click at [1049, 254] on span "Save" at bounding box center [1046, 253] width 22 height 17
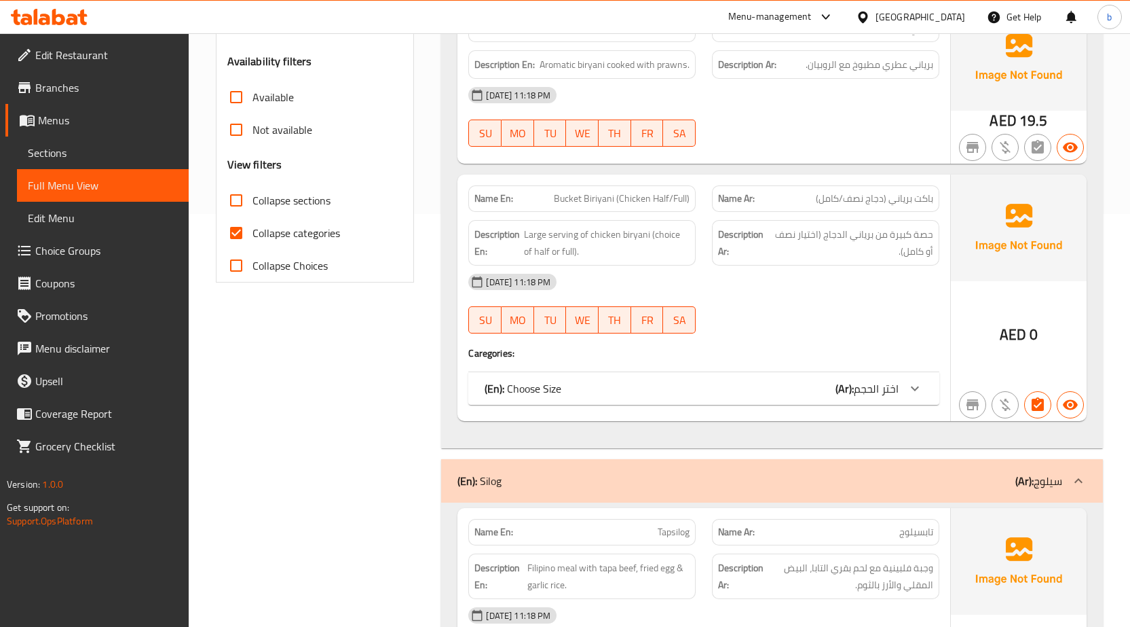
scroll to position [407, 0]
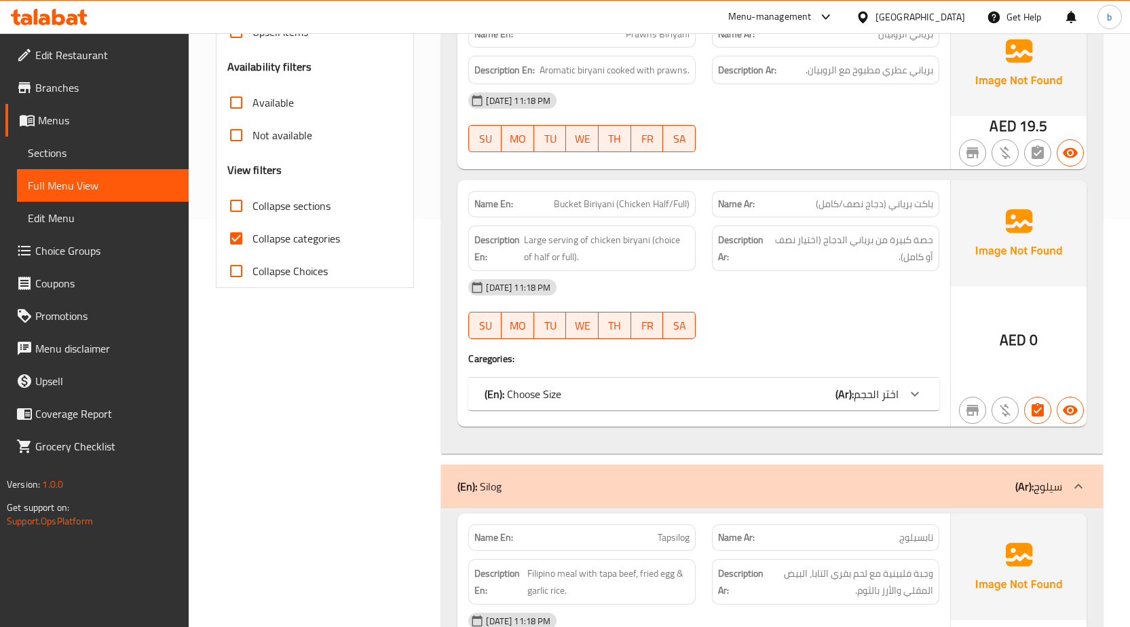
click at [232, 209] on input "Collapse sections" at bounding box center [236, 205] width 33 height 33
checkbox input "true"
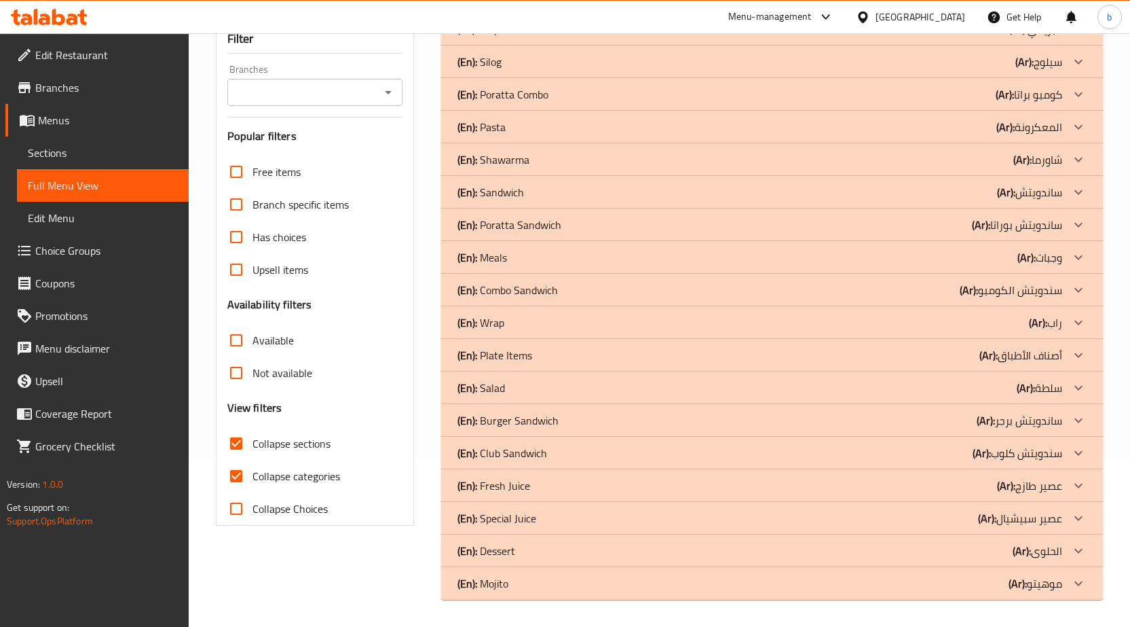
scroll to position [170, 0]
click at [234, 483] on input "Collapse categories" at bounding box center [236, 476] width 33 height 33
checkbox input "false"
click at [1073, 355] on icon at bounding box center [1078, 355] width 16 height 16
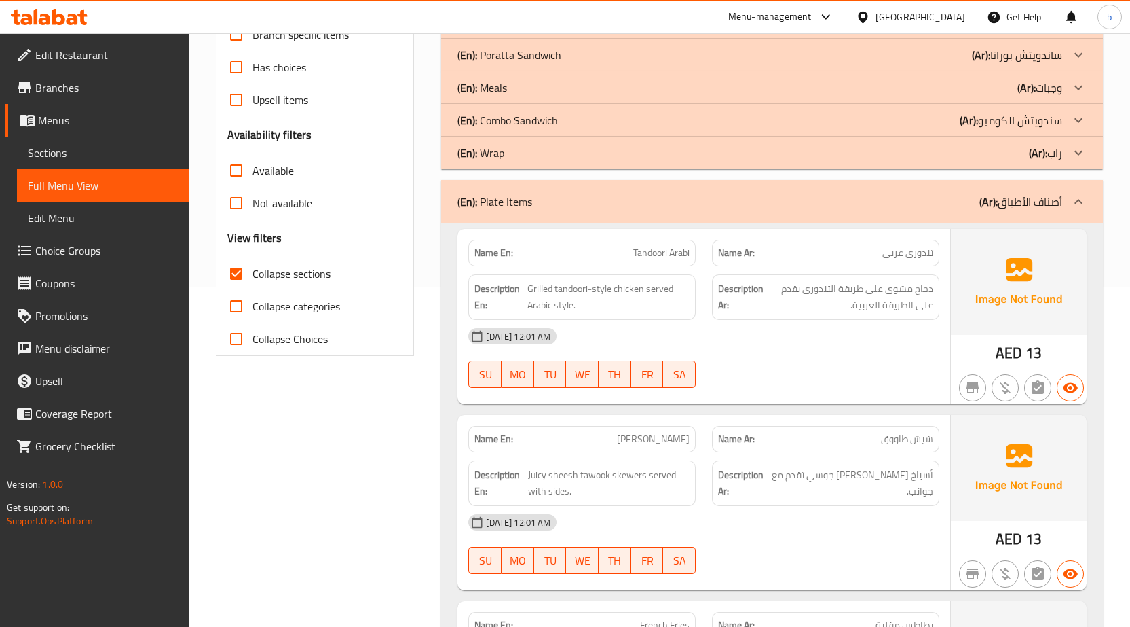
scroll to position [373, 0]
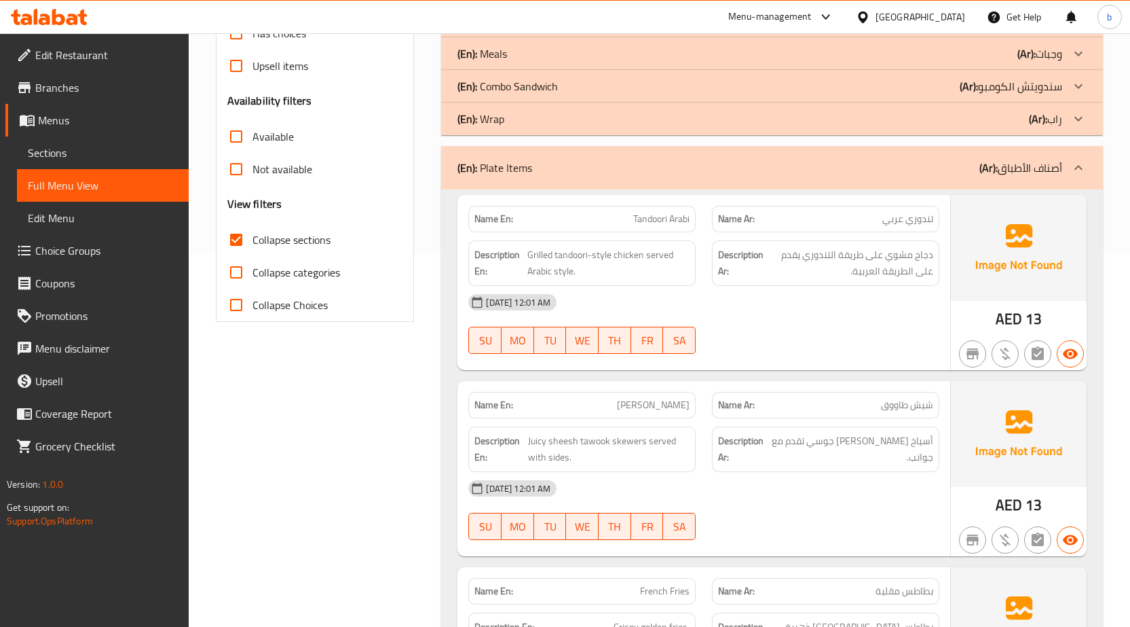
click at [519, 169] on p "(En): Plate Items" at bounding box center [494, 168] width 75 height 16
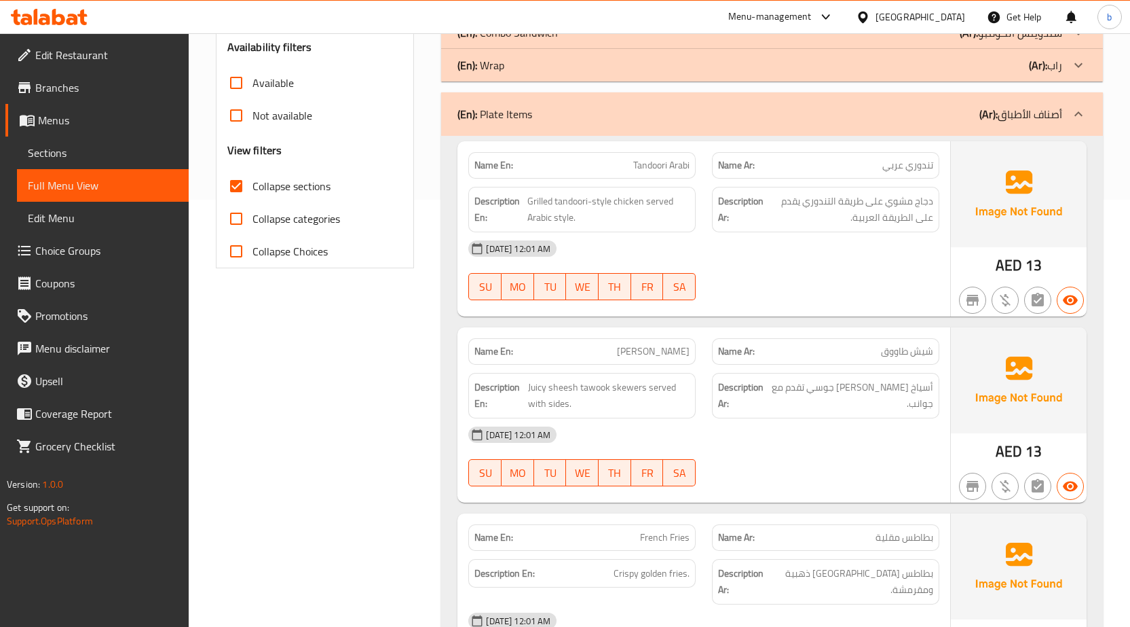
scroll to position [509, 0]
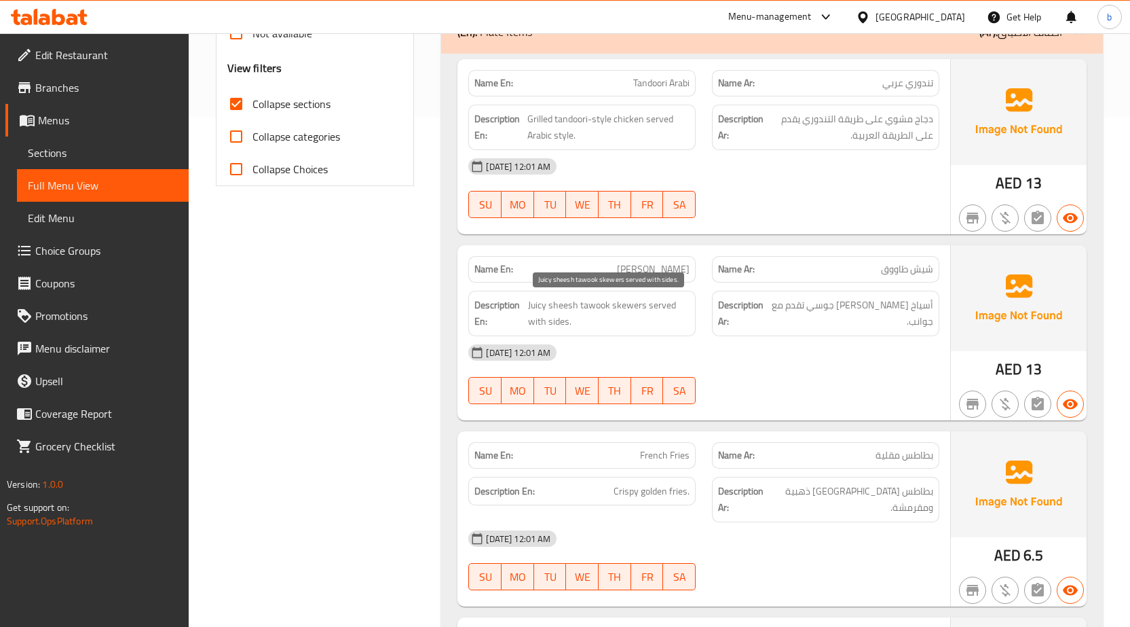
click at [553, 326] on span "Juicy sheesh tawook skewers served with sides." at bounding box center [609, 313] width 162 height 33
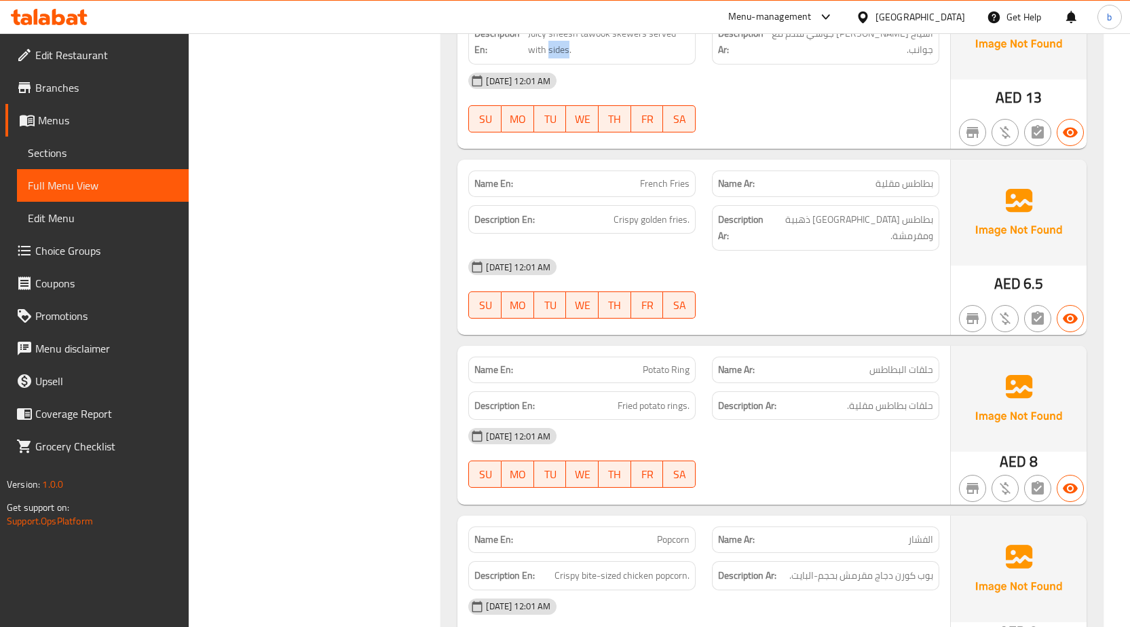
scroll to position [848, 0]
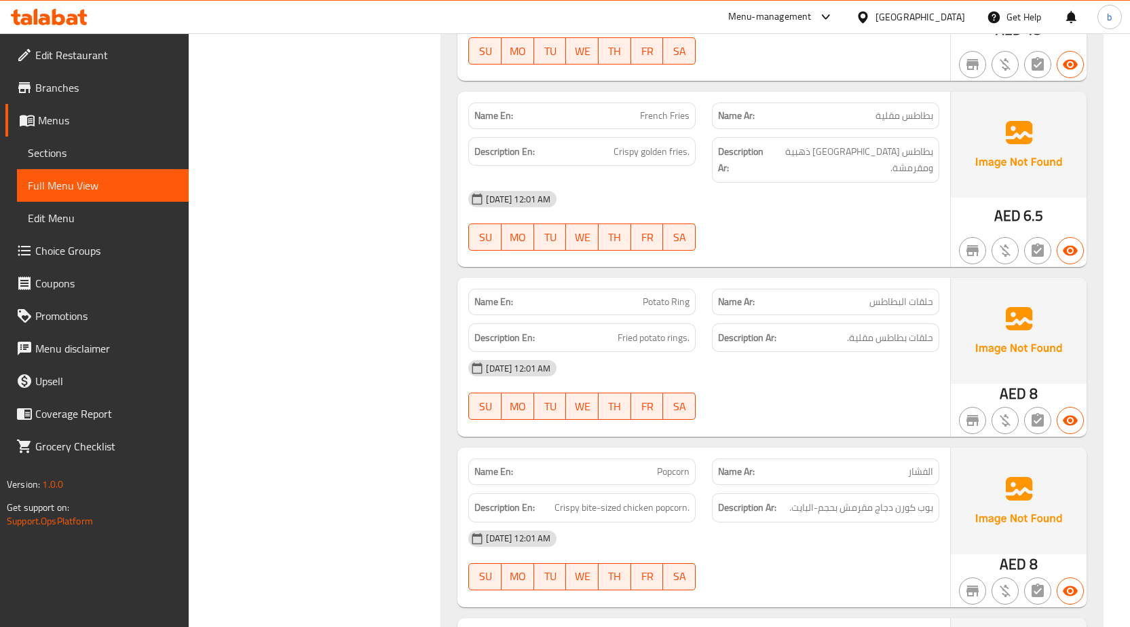
click at [670, 464] on span "Popcorn" at bounding box center [673, 471] width 33 height 14
copy span "Popcorn"
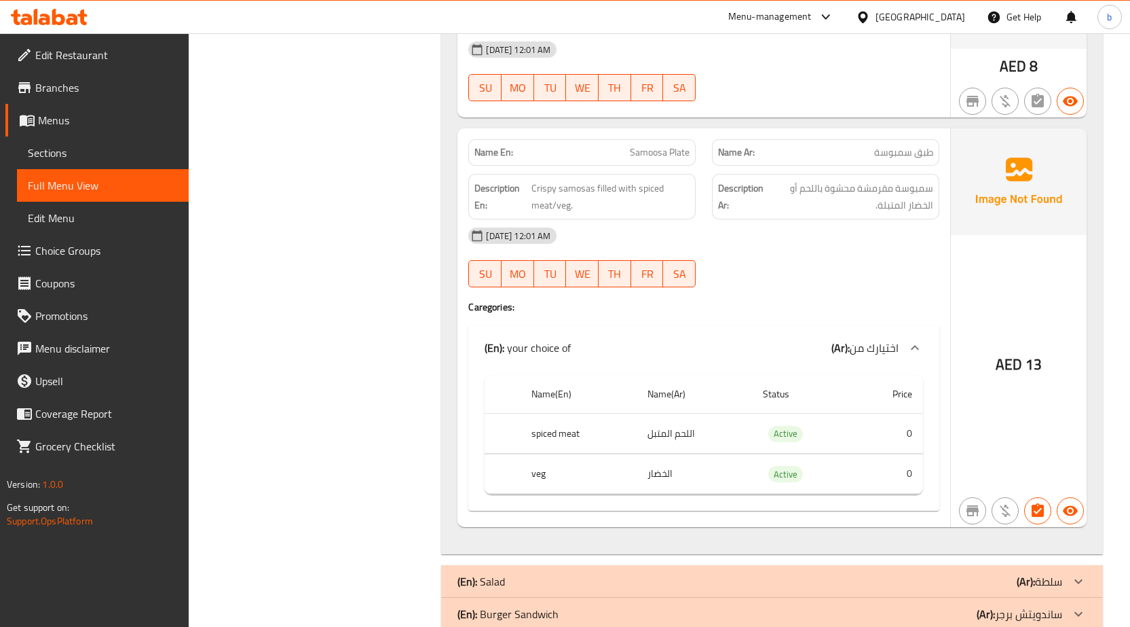
scroll to position [2342, 0]
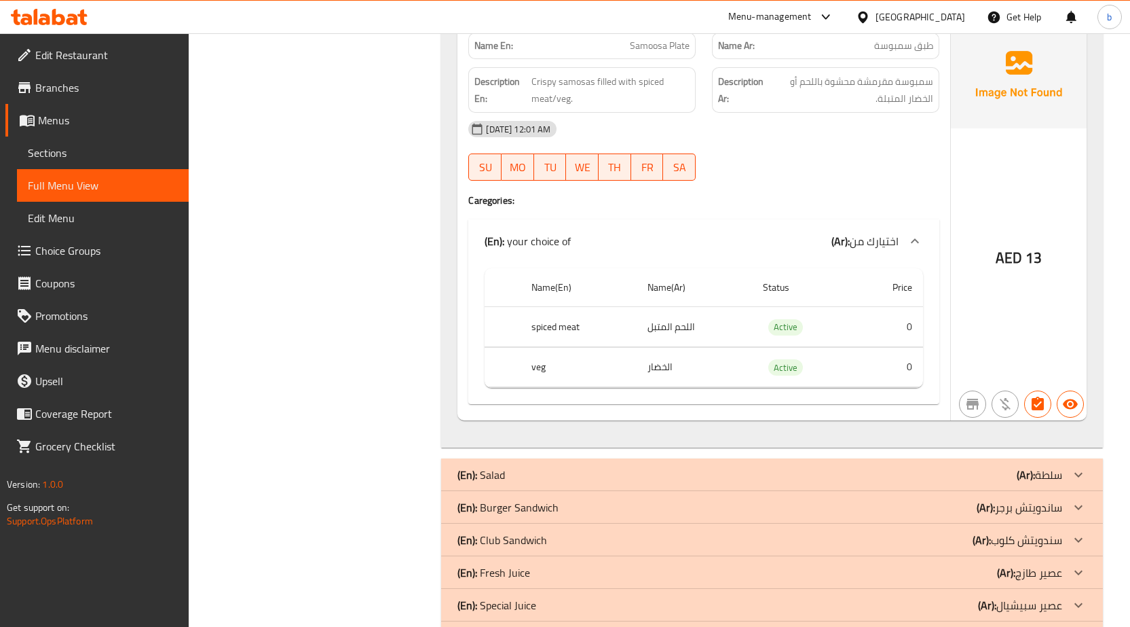
click at [681, 466] on div "(En): Salad (Ar): سلطة" at bounding box center [759, 474] width 605 height 16
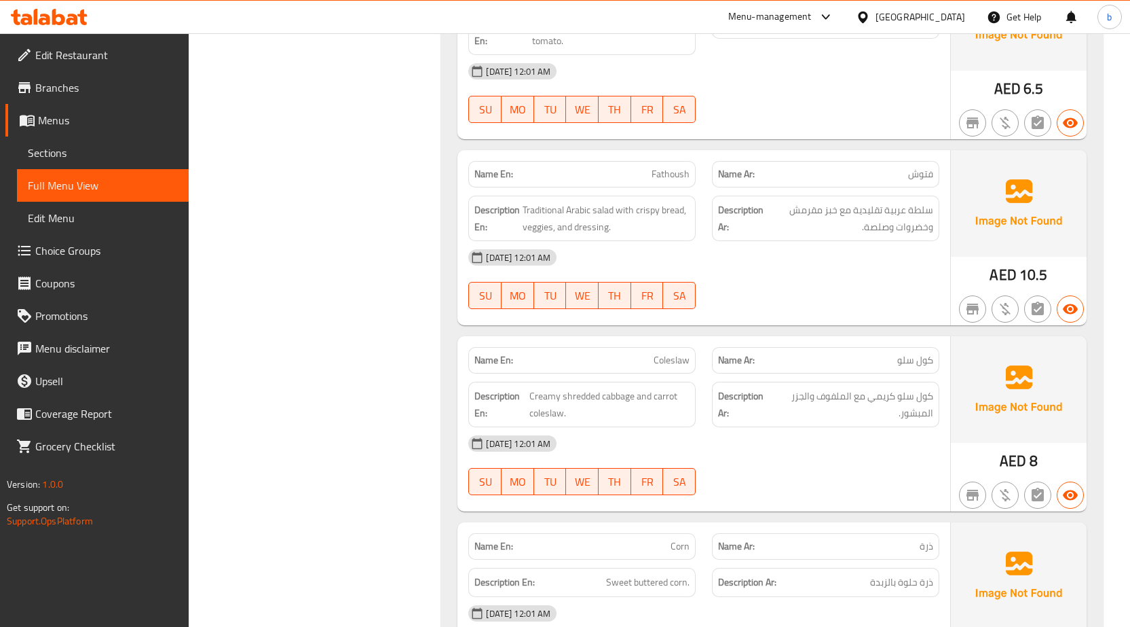
scroll to position [2953, 0]
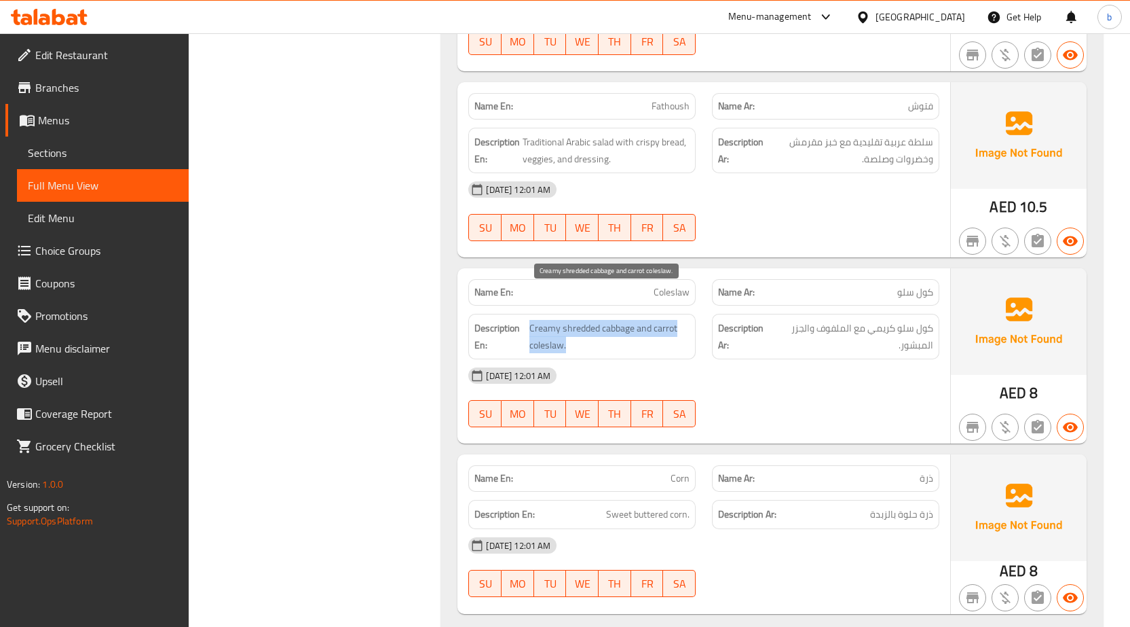
drag, startPoint x: 565, startPoint y: 312, endPoint x: 531, endPoint y: 292, distance: 39.2
click at [531, 320] on span "Creamy shredded cabbage and carrot coleslaw." at bounding box center [609, 336] width 160 height 33
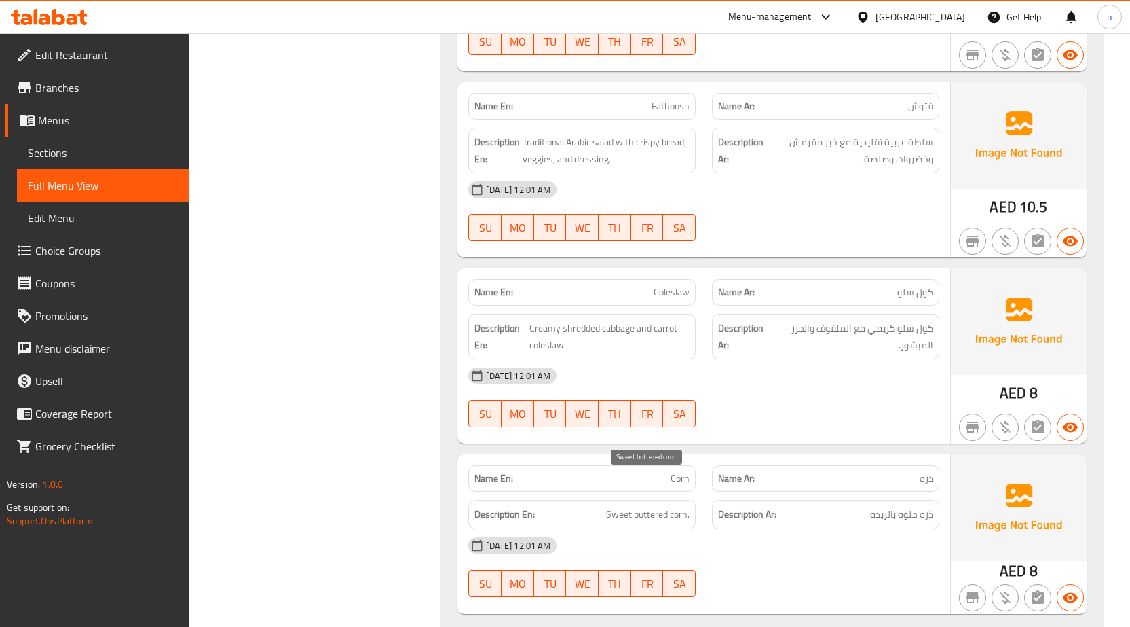
click at [678, 506] on span "Sweet buttered corn." at bounding box center [647, 514] width 83 height 17
click at [677, 506] on span "Sweet buttered corn." at bounding box center [647, 514] width 83 height 17
click at [669, 506] on span "Sweet buttered corn." at bounding box center [647, 514] width 83 height 17
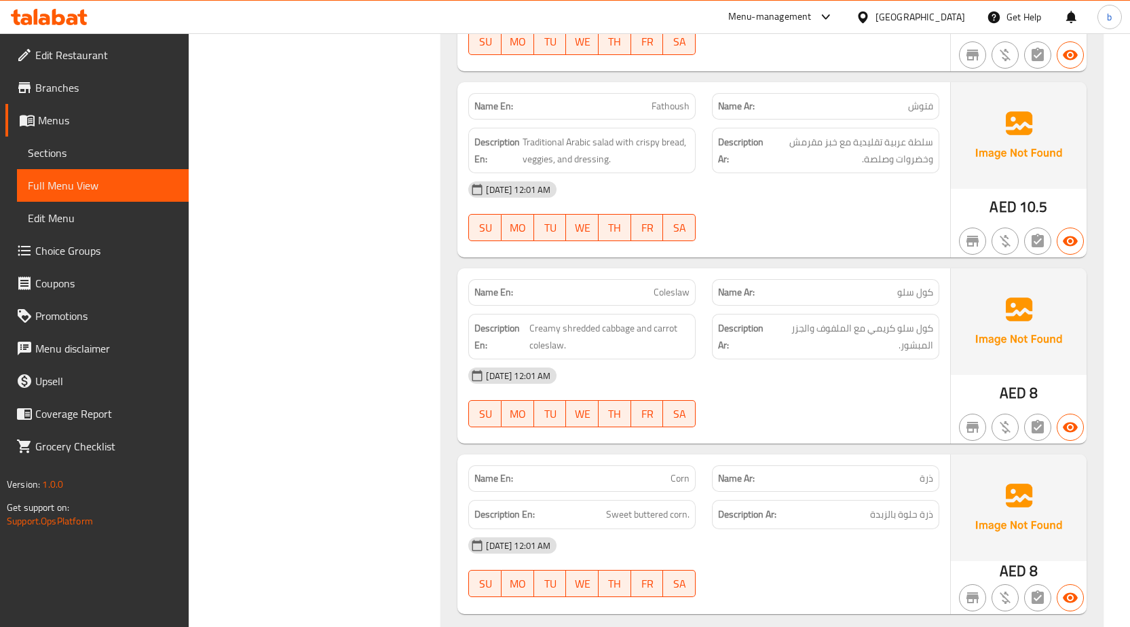
click at [821, 500] on div "Description Ar: ذرة حلوة بالزبدة" at bounding box center [825, 514] width 227 height 29
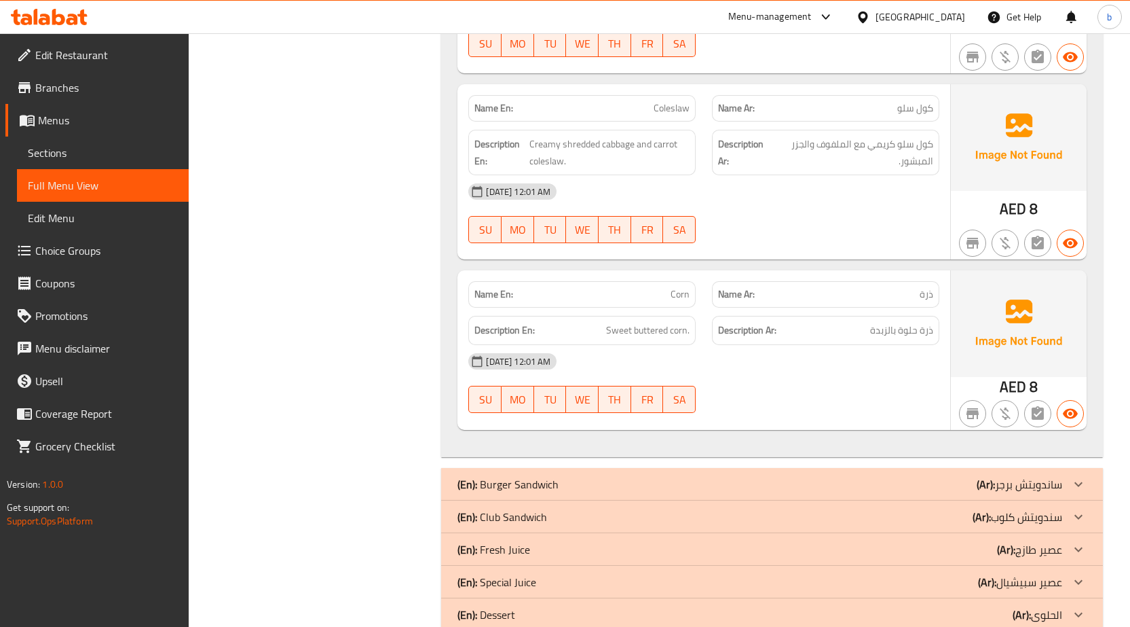
scroll to position [3156, 0]
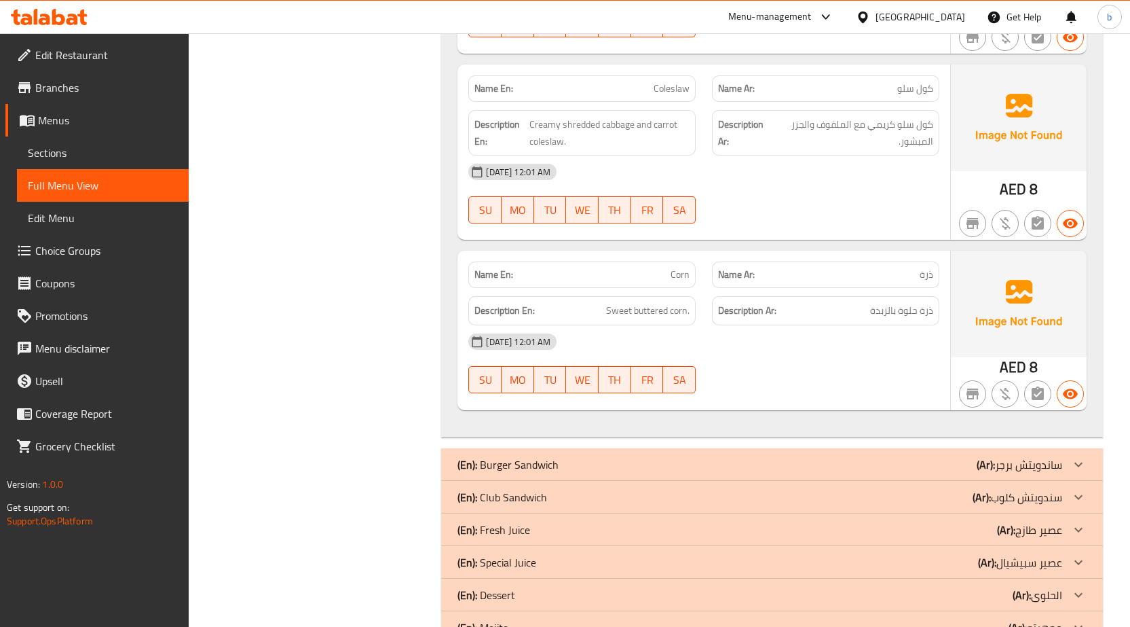
click at [1077, 456] on icon at bounding box center [1078, 464] width 16 height 16
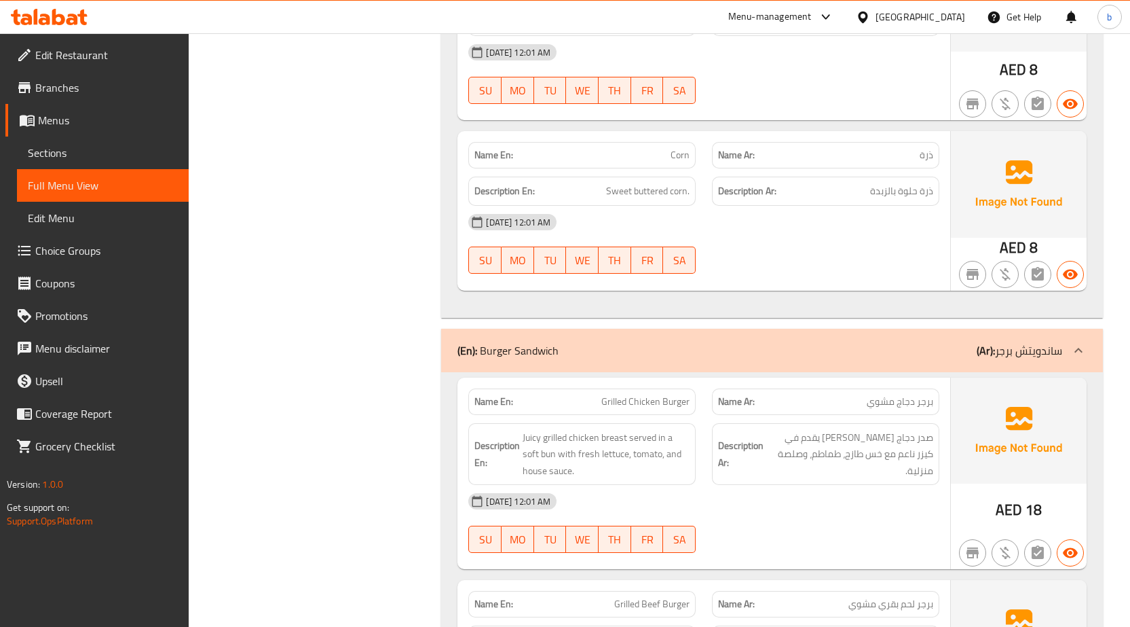
scroll to position [3360, 0]
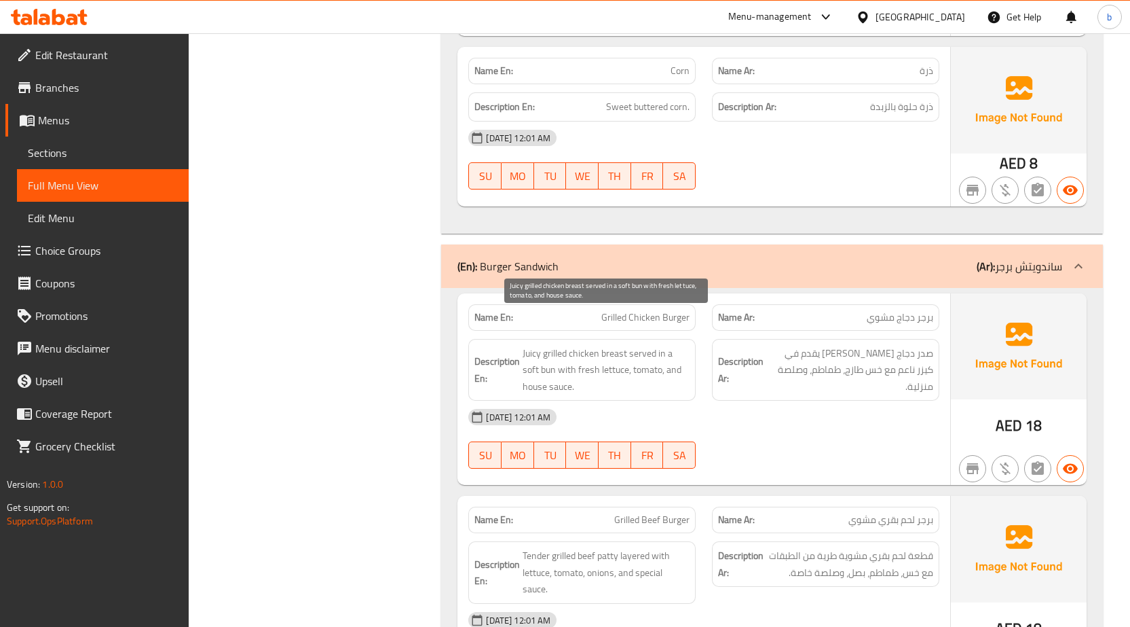
click at [548, 345] on span "Juicy grilled chicken breast served in a soft bun with fresh lettuce, tomato, a…" at bounding box center [606, 370] width 167 height 50
click at [546, 345] on span "Juicy grilled chicken breast served in a soft bun with fresh lettuce, tomato, a…" at bounding box center [606, 370] width 167 height 50
drag, startPoint x: 536, startPoint y: 323, endPoint x: 546, endPoint y: 343, distance: 22.2
click at [546, 345] on span "Juicy grilled chicken breast served in a soft bun with fresh lettuce, tomato, a…" at bounding box center [606, 370] width 167 height 50
click at [548, 345] on span "Juicy grilled chicken breast served in a soft bun with fresh lettuce, tomato, a…" at bounding box center [606, 370] width 167 height 50
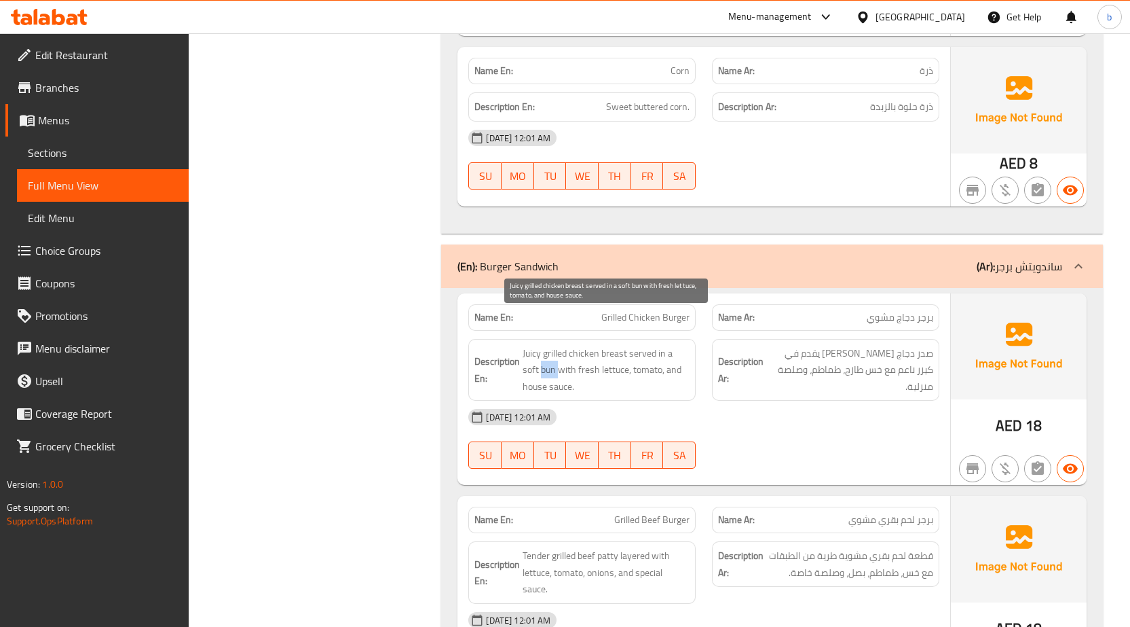
click at [548, 345] on span "Juicy grilled chicken breast served in a soft bun with fresh lettuce, tomato, a…" at bounding box center [606, 370] width 167 height 50
copy span "bun"
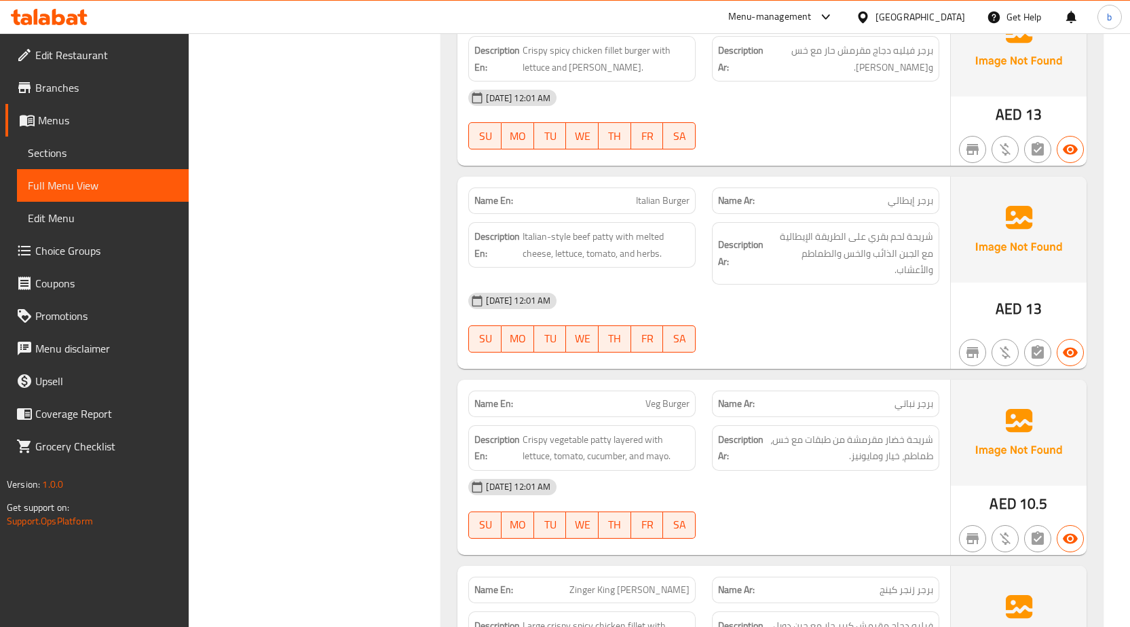
scroll to position [5464, 0]
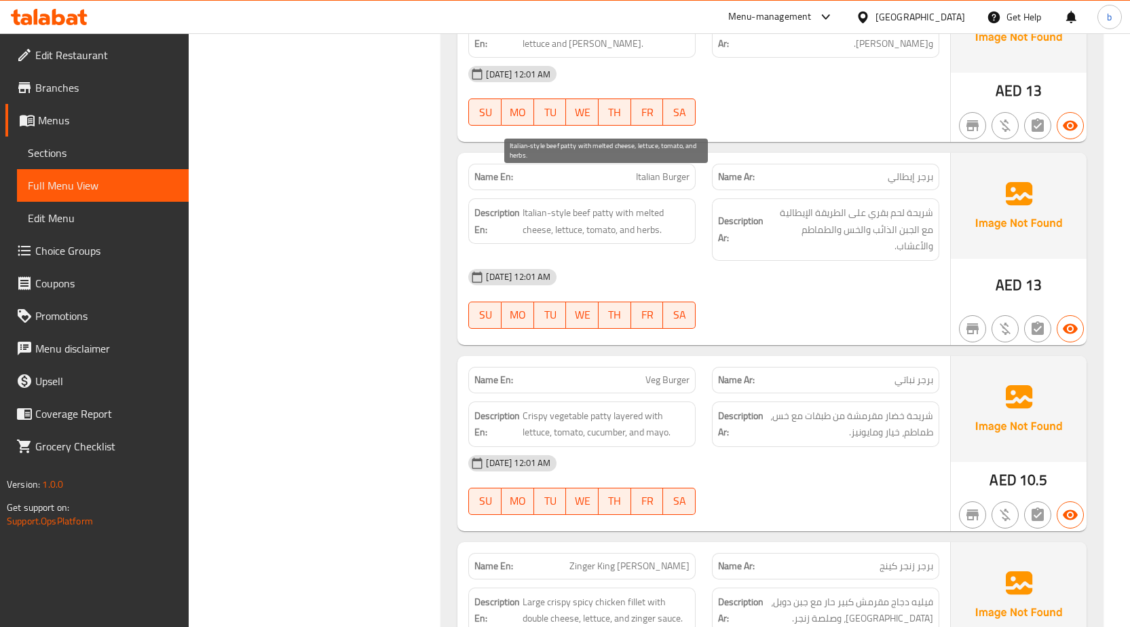
click at [644, 204] on span "Italian-style beef patty with melted cheese, lettuce, tomato, and herbs." at bounding box center [606, 220] width 167 height 33
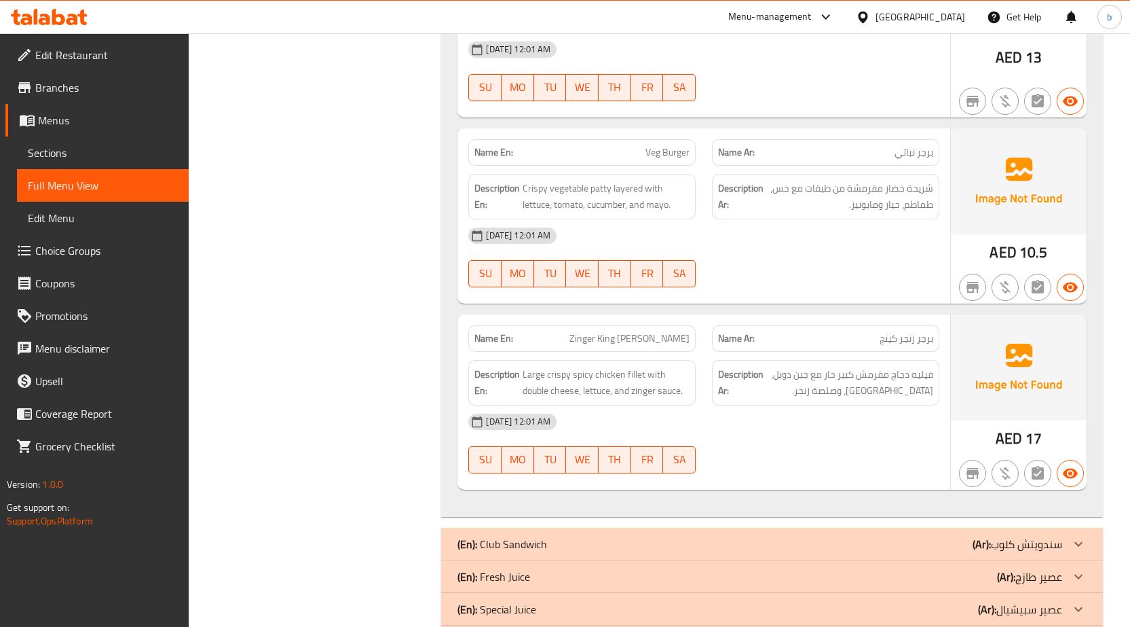
scroll to position [5734, 0]
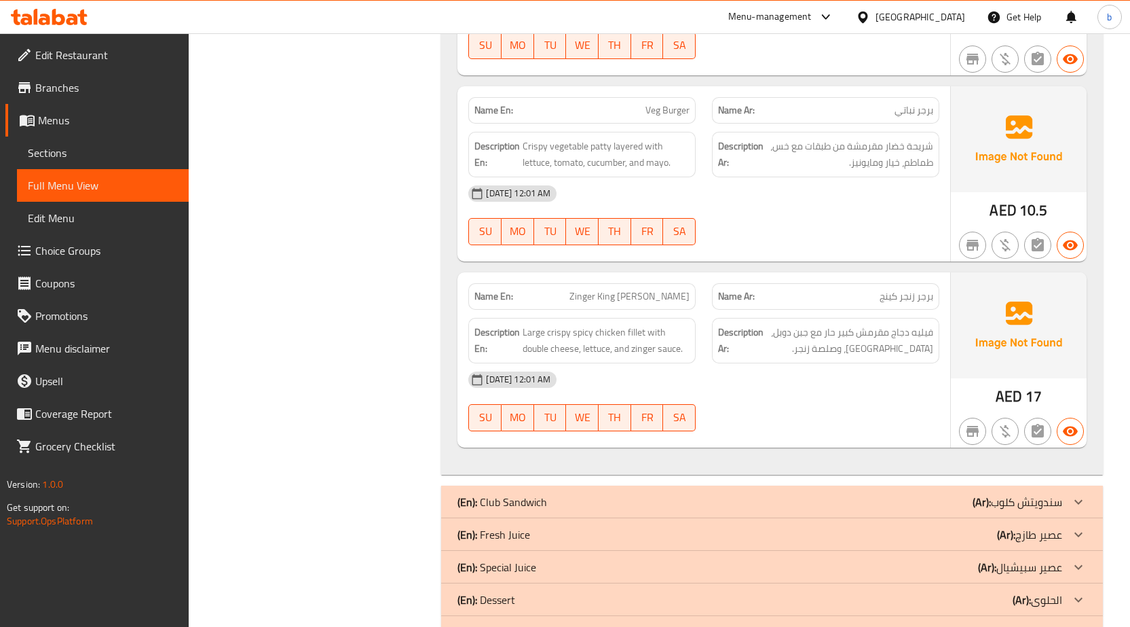
click at [1072, 493] on icon at bounding box center [1078, 501] width 16 height 16
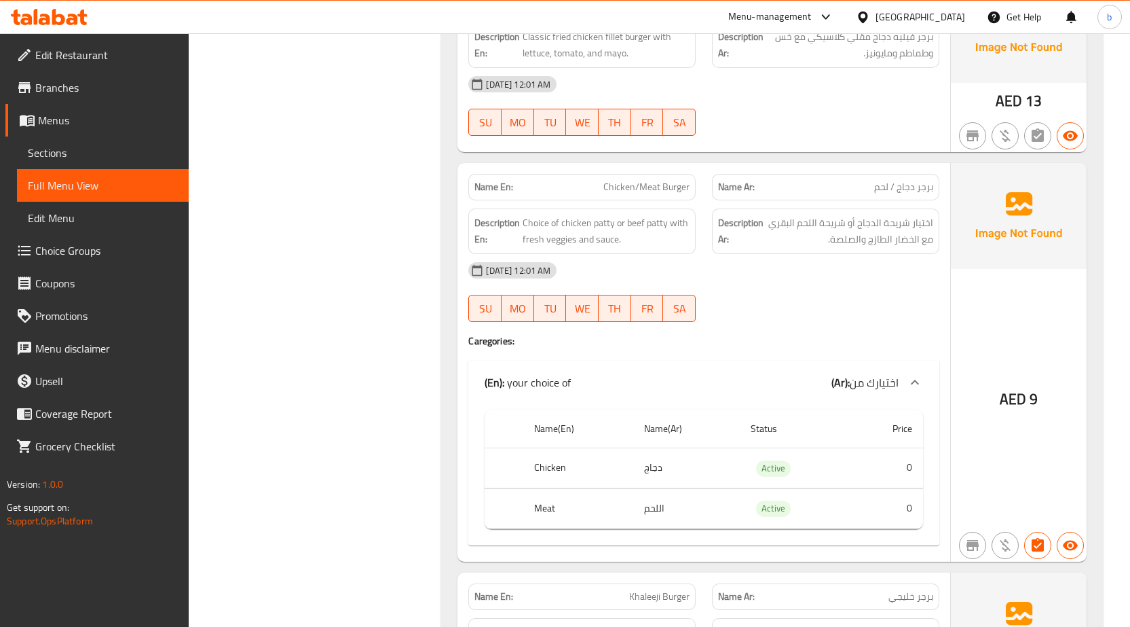
scroll to position [4667, 0]
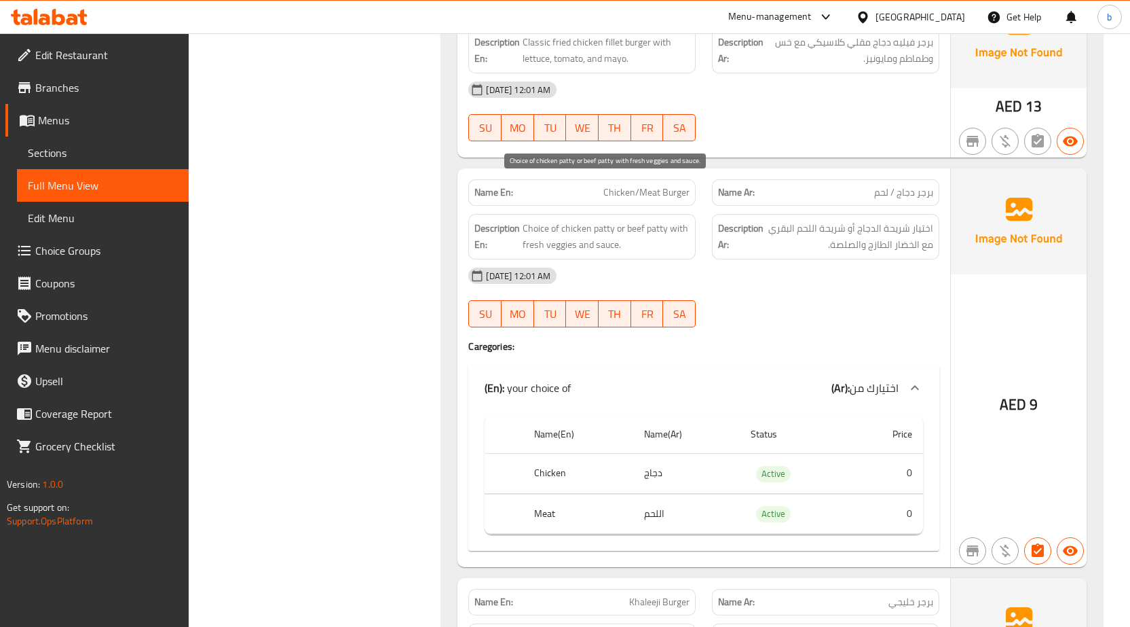
click at [632, 220] on span "Choice of chicken patty or beef patty with fresh veggies and sauce." at bounding box center [606, 236] width 167 height 33
copy span "beef"
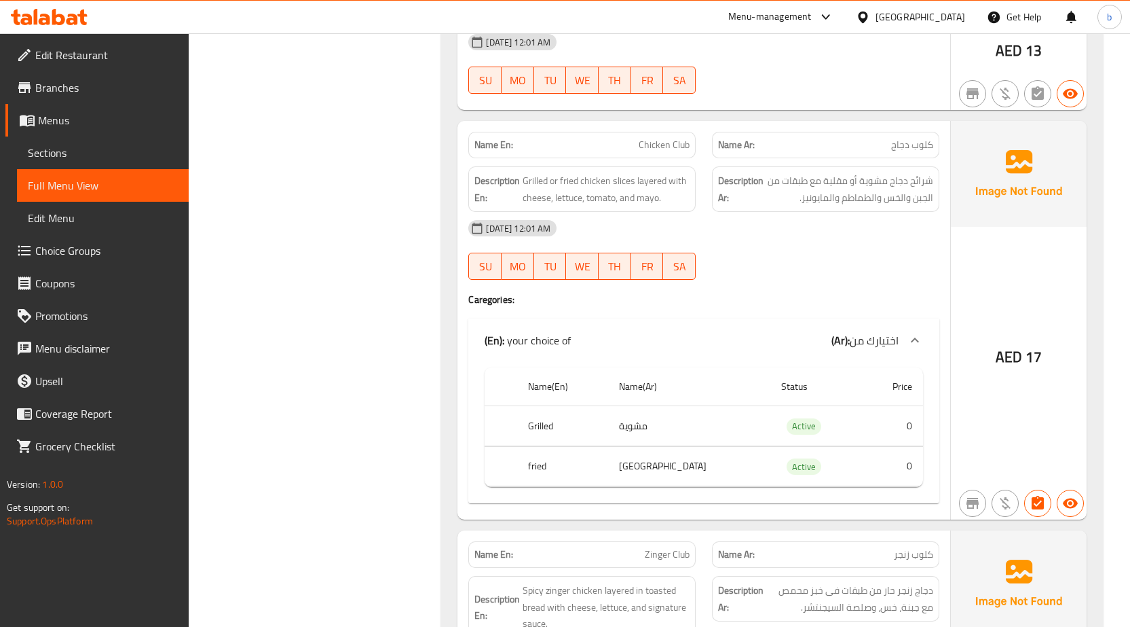
scroll to position [6568, 0]
click at [626, 173] on span "Grilled or fried chicken slices layered with cheese, lettuce, tomato, and mayo." at bounding box center [606, 189] width 167 height 33
copy span "slices"
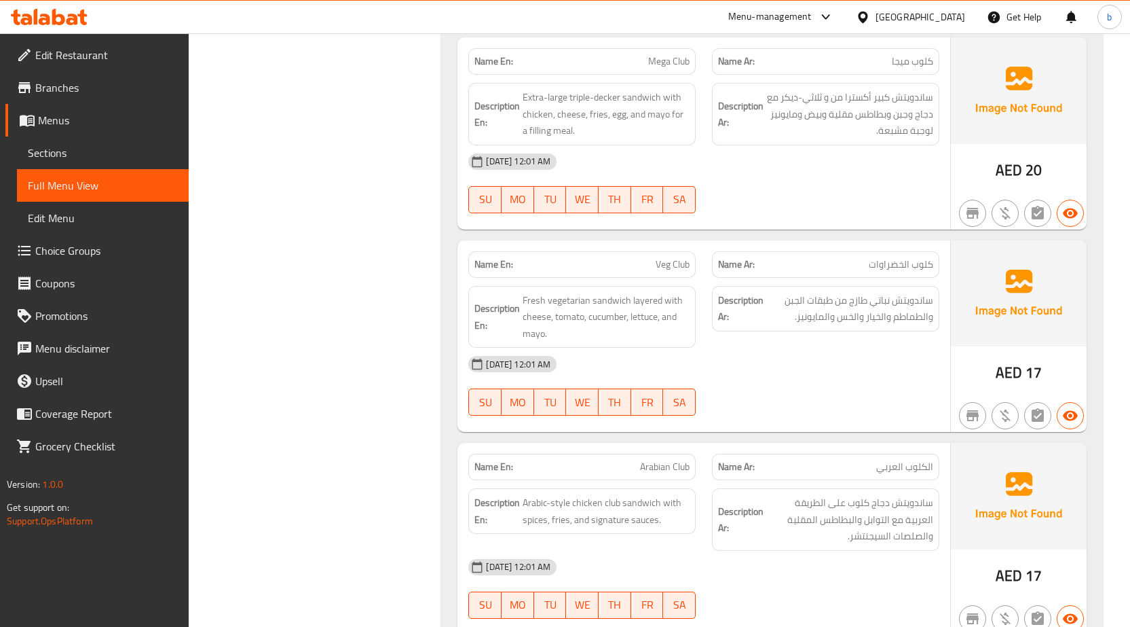
scroll to position [7518, 0]
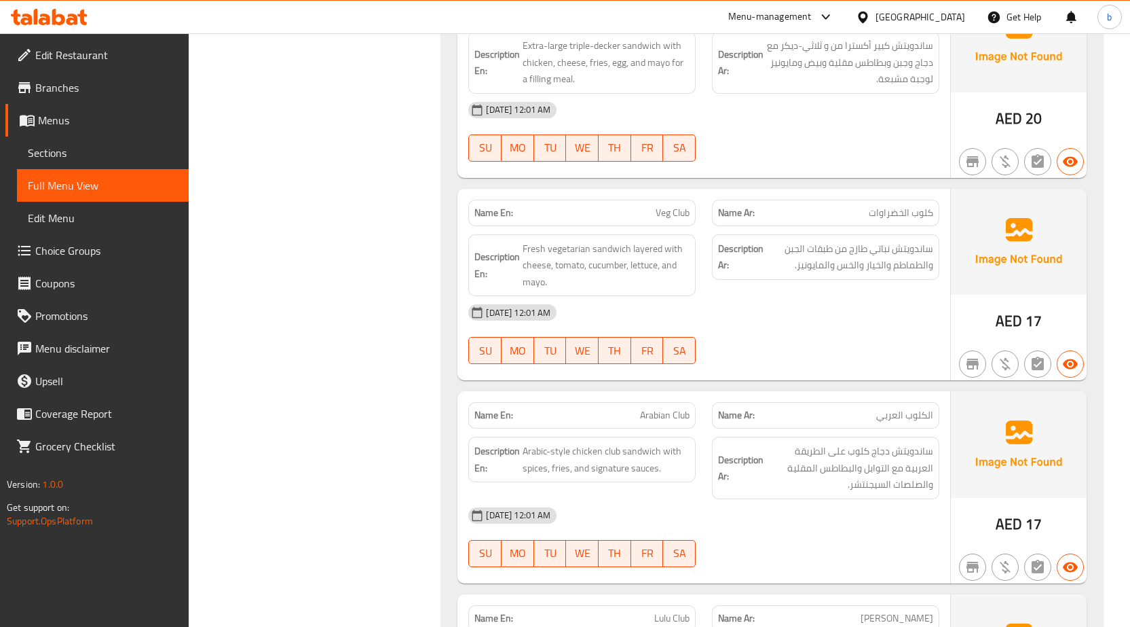
click at [652, 408] on span "Arabian Club" at bounding box center [665, 415] width 50 height 14
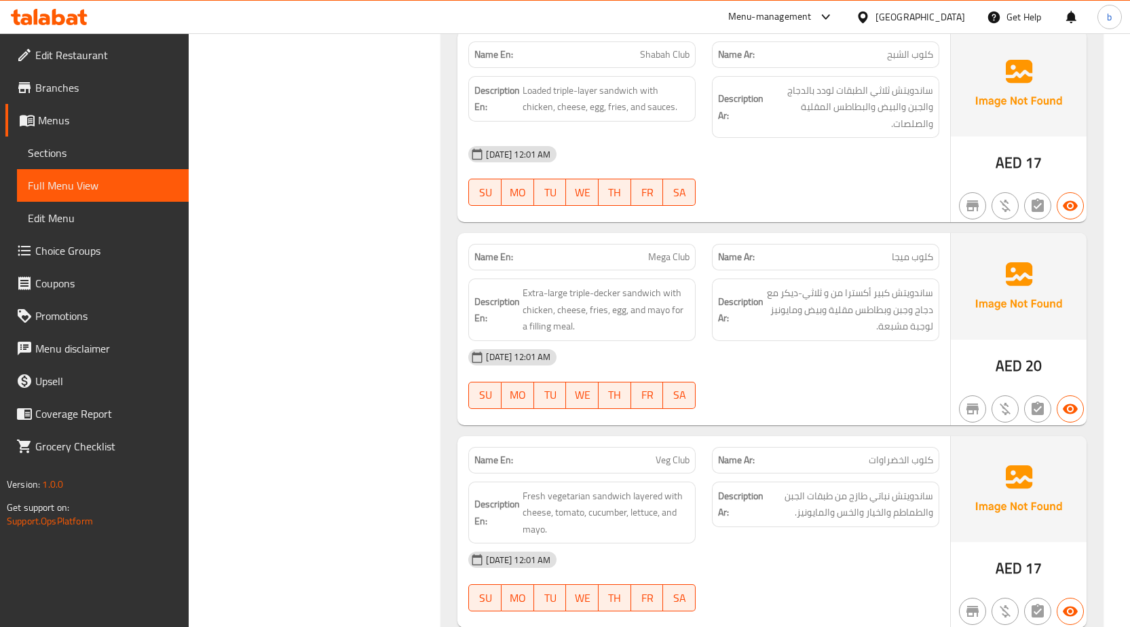
scroll to position [7111, 0]
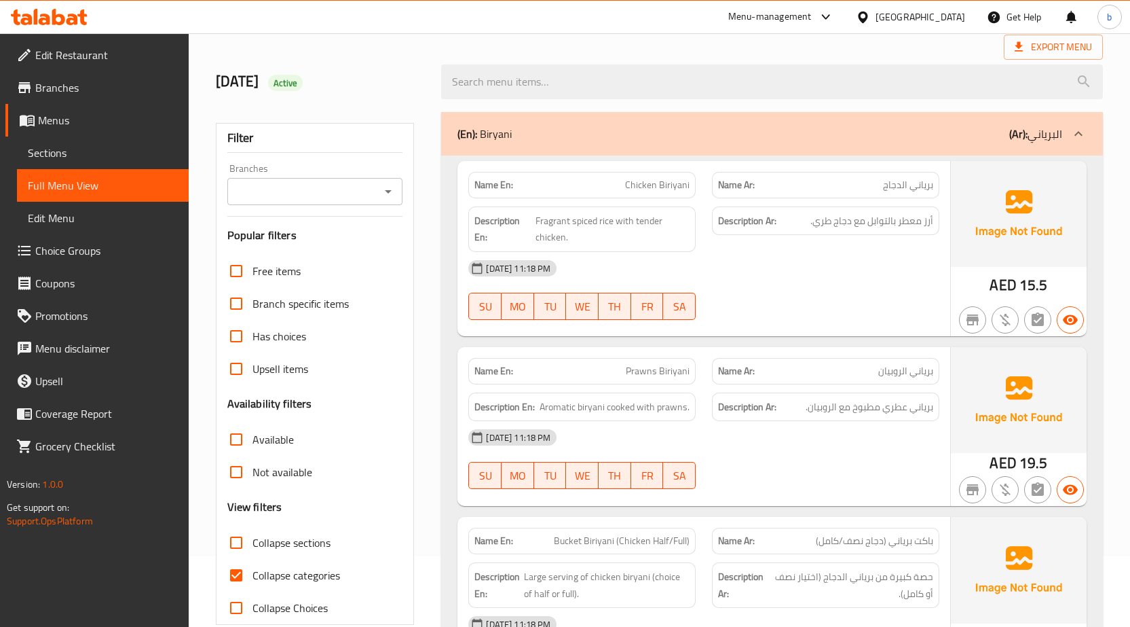
scroll to position [204, 0]
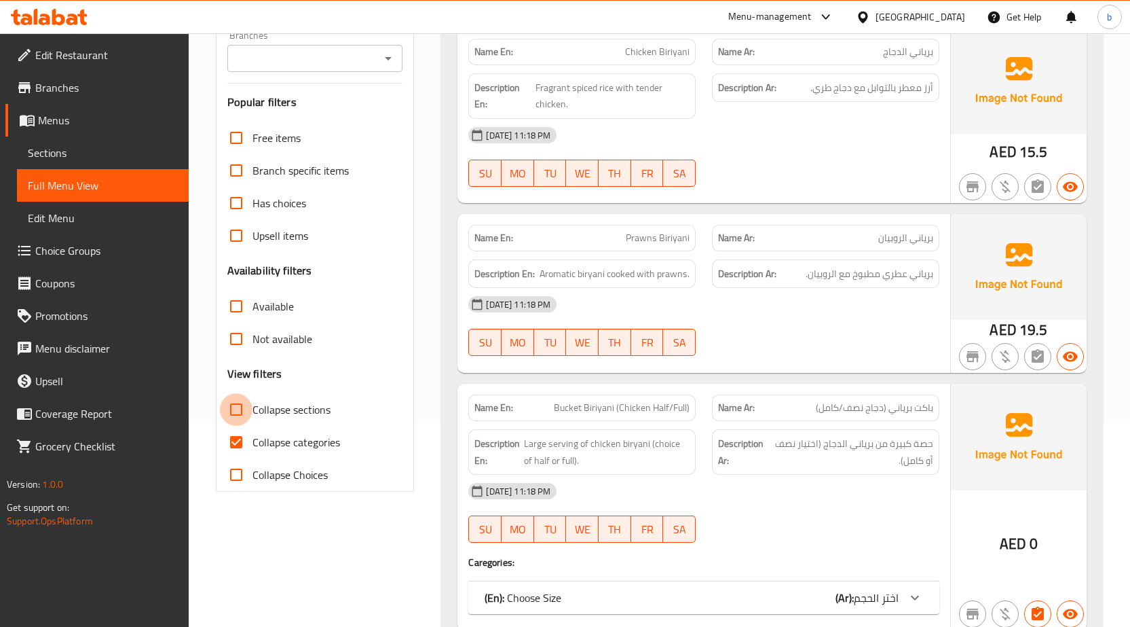
click at [248, 408] on input "Collapse sections" at bounding box center [236, 409] width 33 height 33
checkbox input "true"
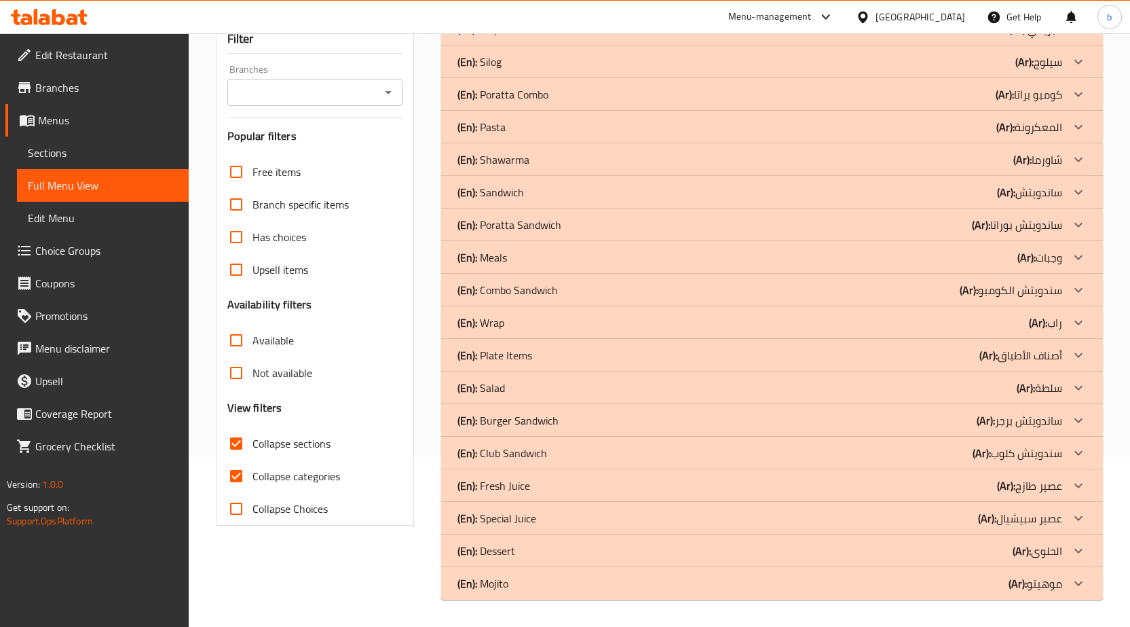
click at [234, 460] on input "Collapse categories" at bounding box center [236, 476] width 33 height 33
checkbox input "false"
click at [1072, 356] on icon at bounding box center [1078, 355] width 16 height 16
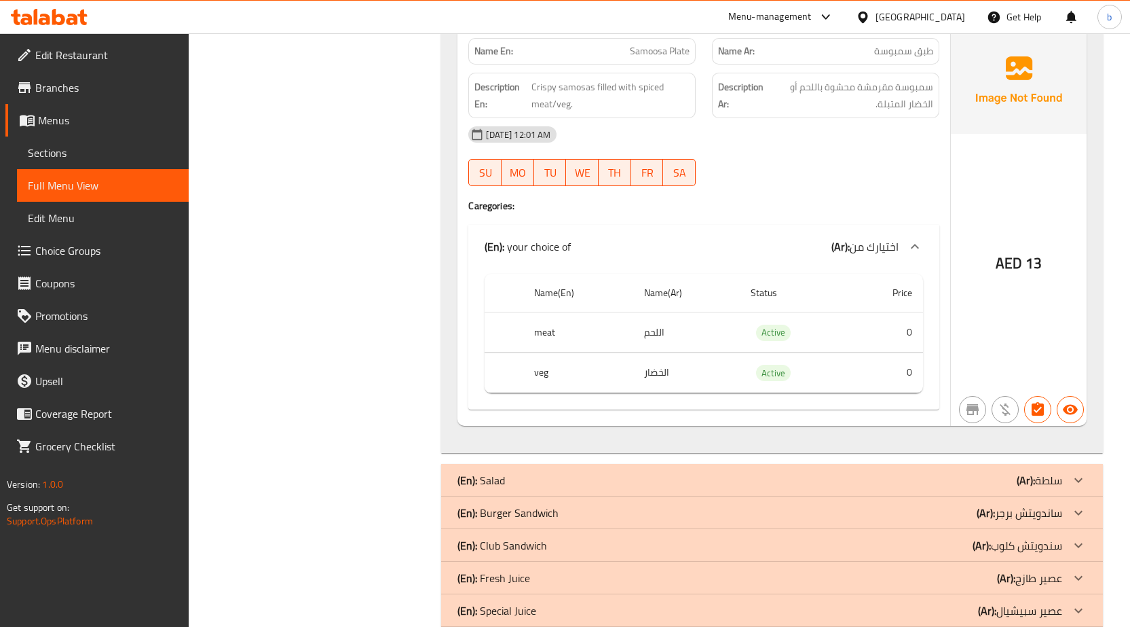
scroll to position [2397, 0]
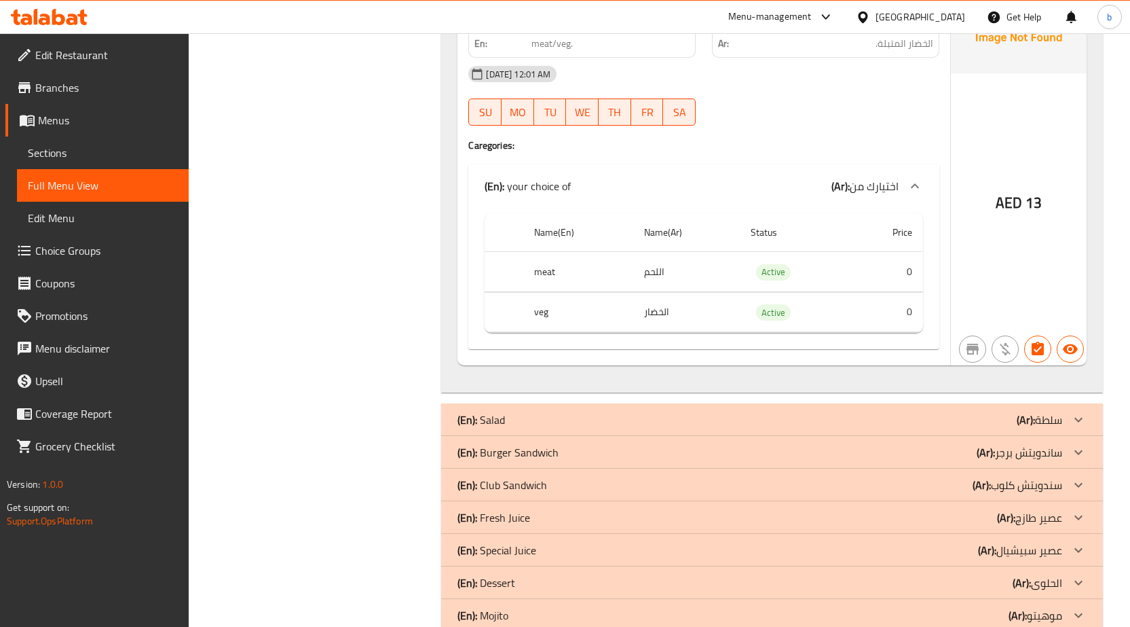
click at [1078, 417] on icon at bounding box center [1079, 419] width 8 height 5
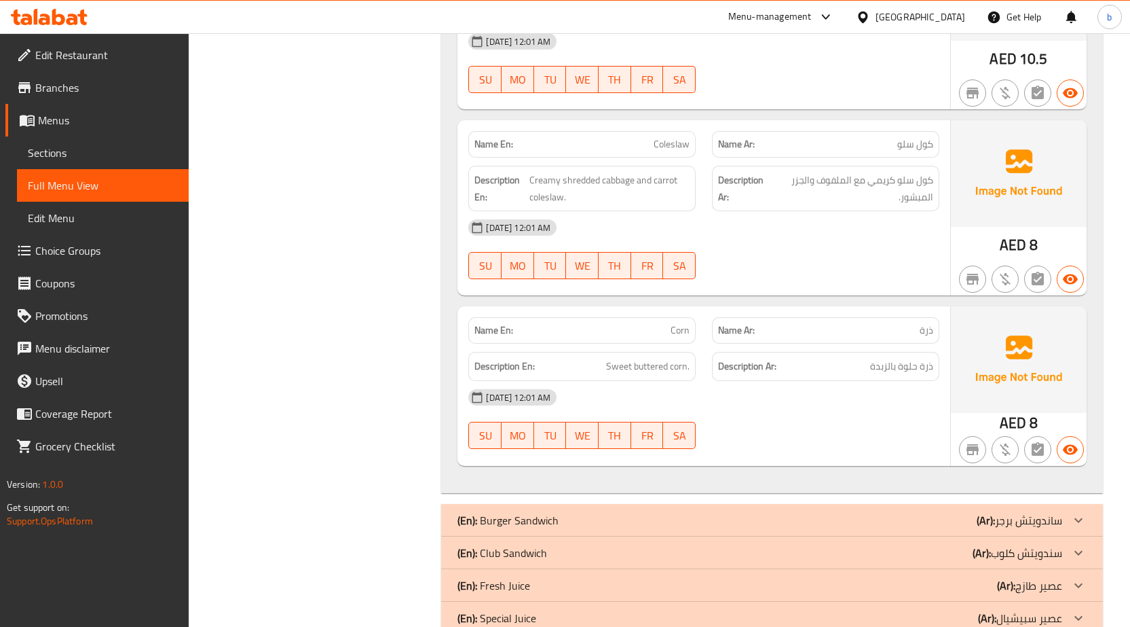
scroll to position [3168, 0]
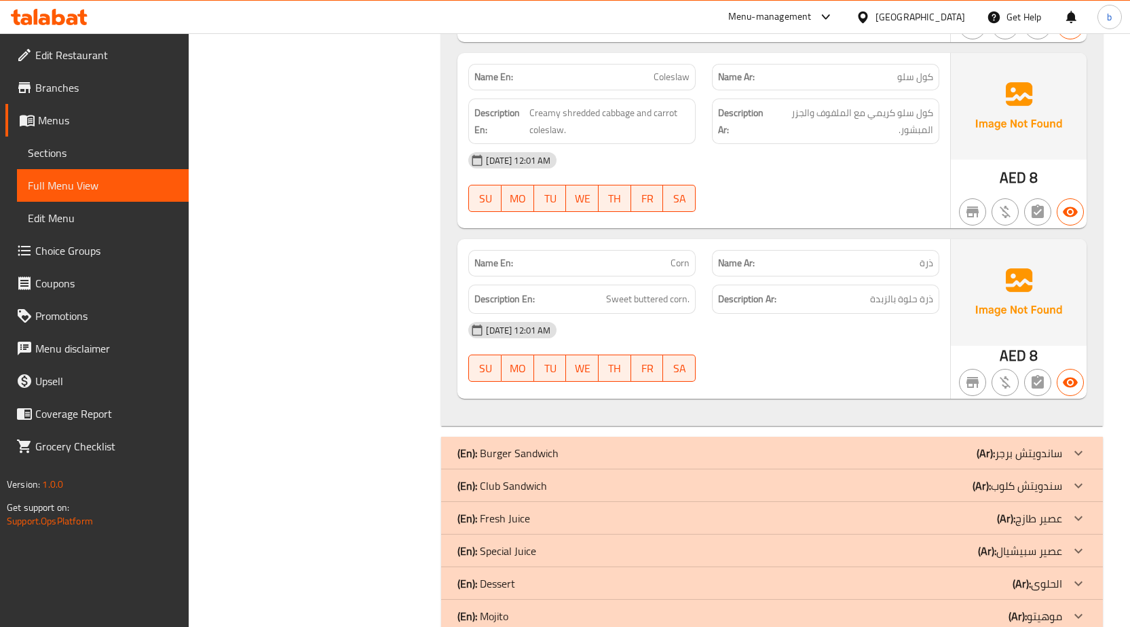
click at [1083, 445] on icon at bounding box center [1078, 453] width 16 height 16
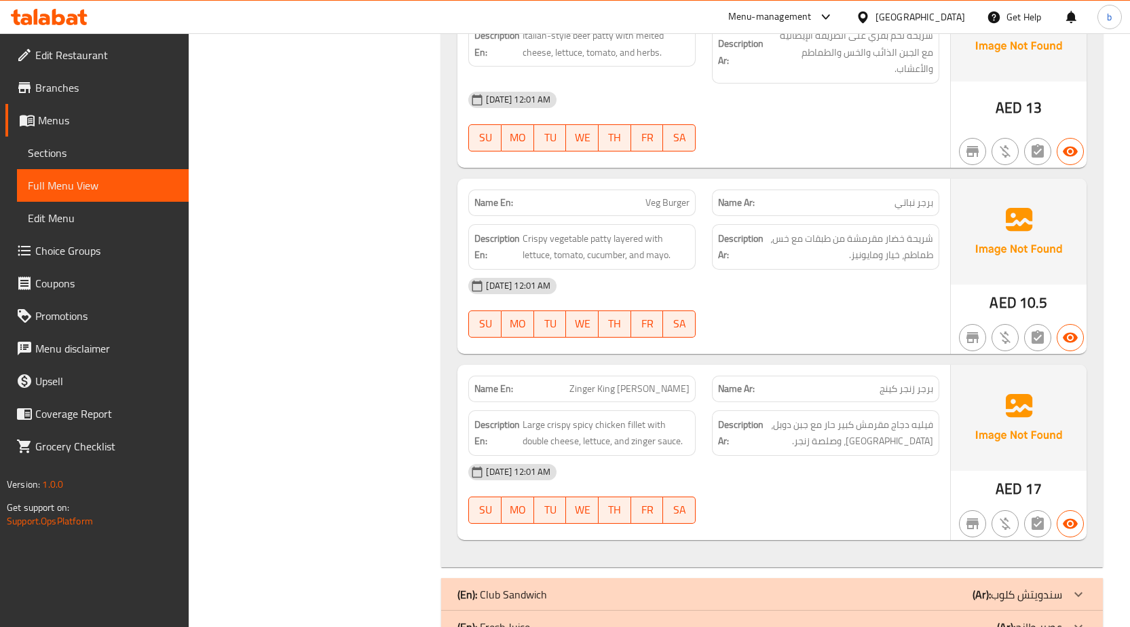
scroll to position [5734, 0]
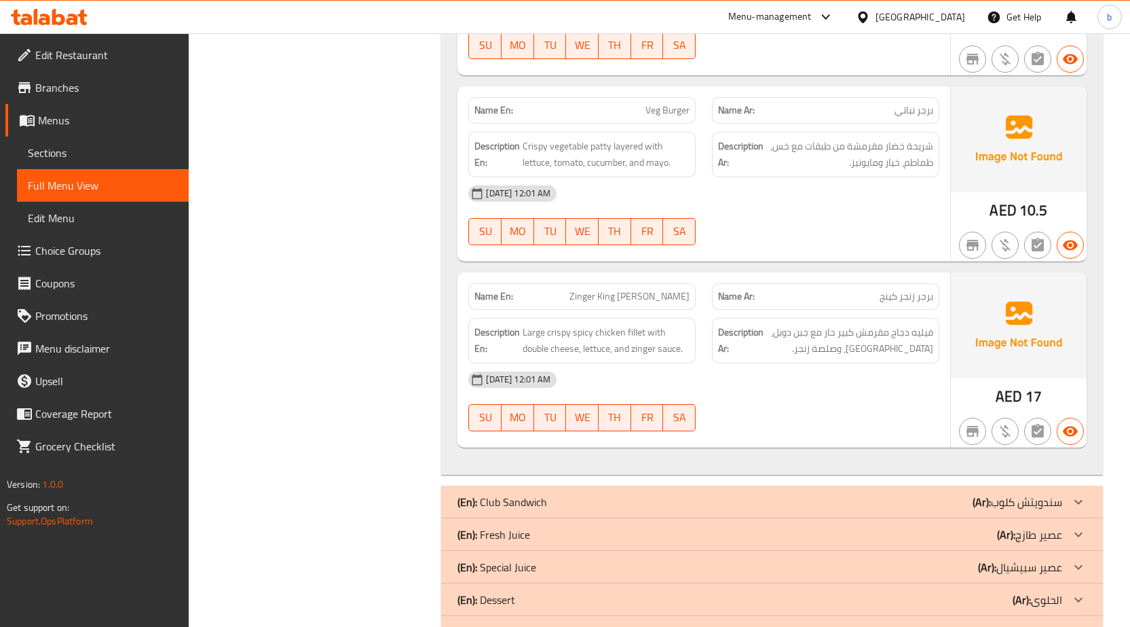
click at [1080, 493] on icon at bounding box center [1078, 501] width 16 height 16
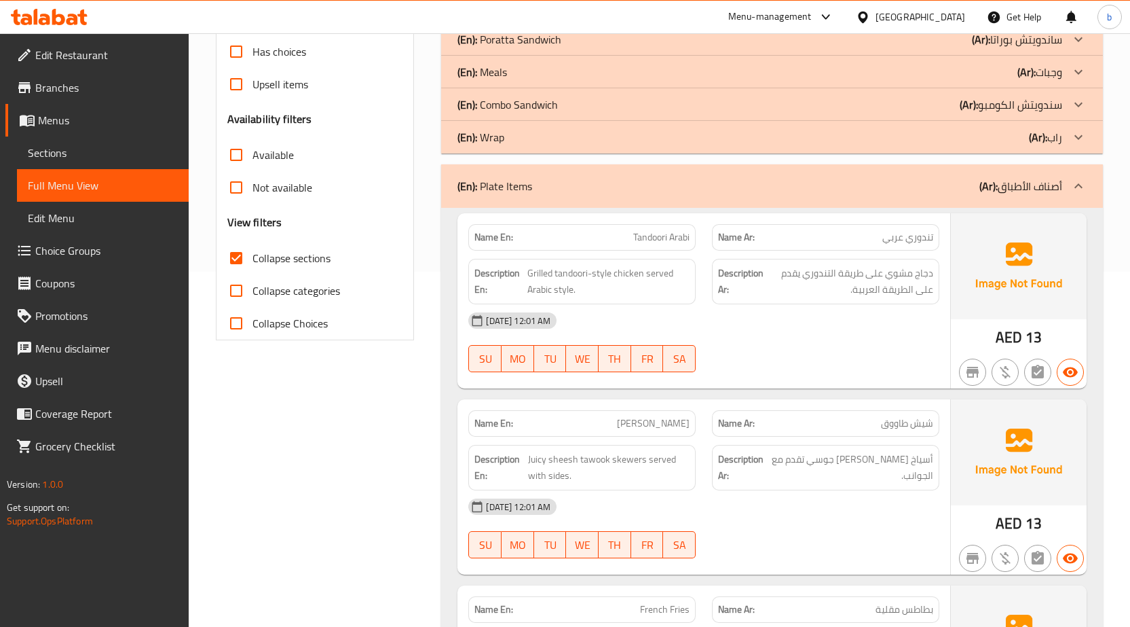
scroll to position [0, 0]
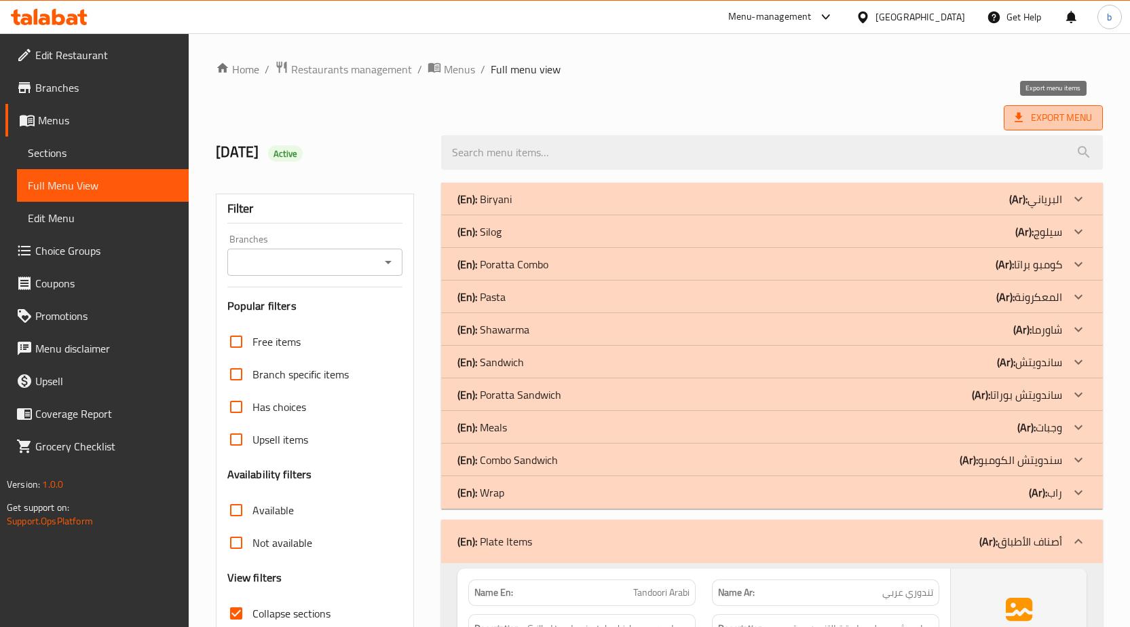
click at [1047, 109] on span "Export Menu" at bounding box center [1053, 117] width 77 height 17
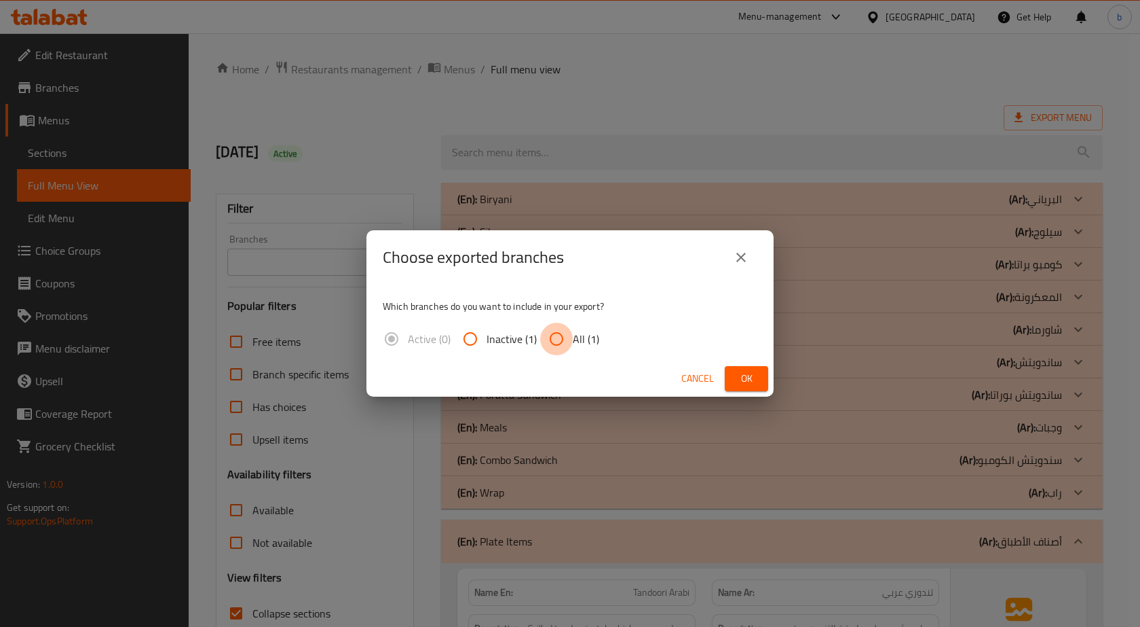
click at [555, 345] on input "All (1)" at bounding box center [556, 338] width 33 height 33
radio input "true"
click at [741, 377] on span "Ok" at bounding box center [747, 378] width 22 height 17
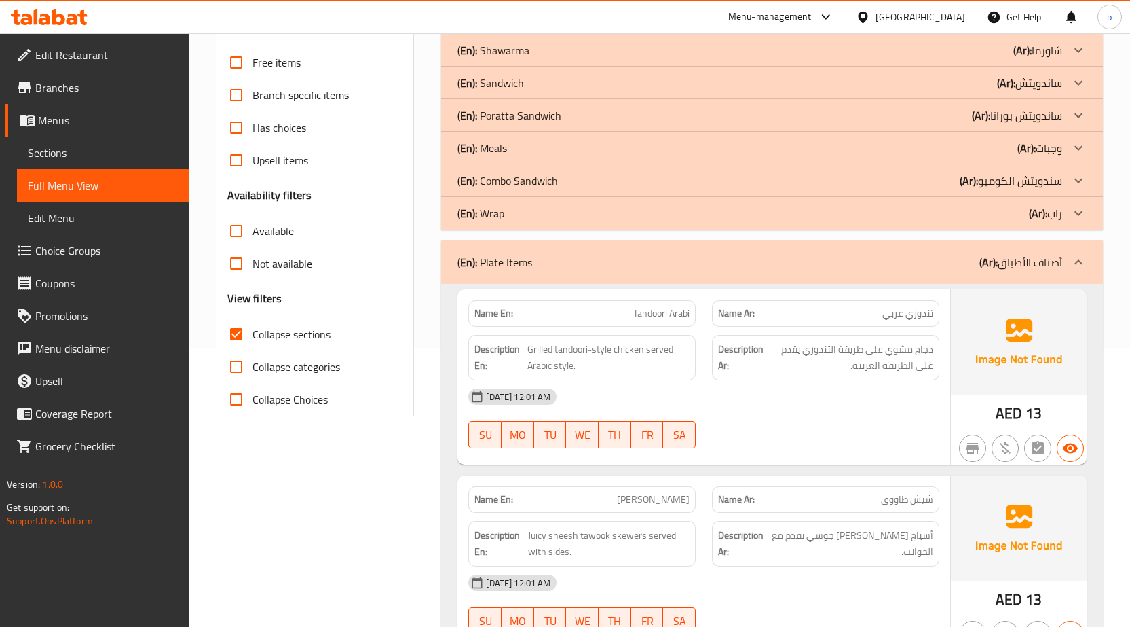
scroll to position [272, 0]
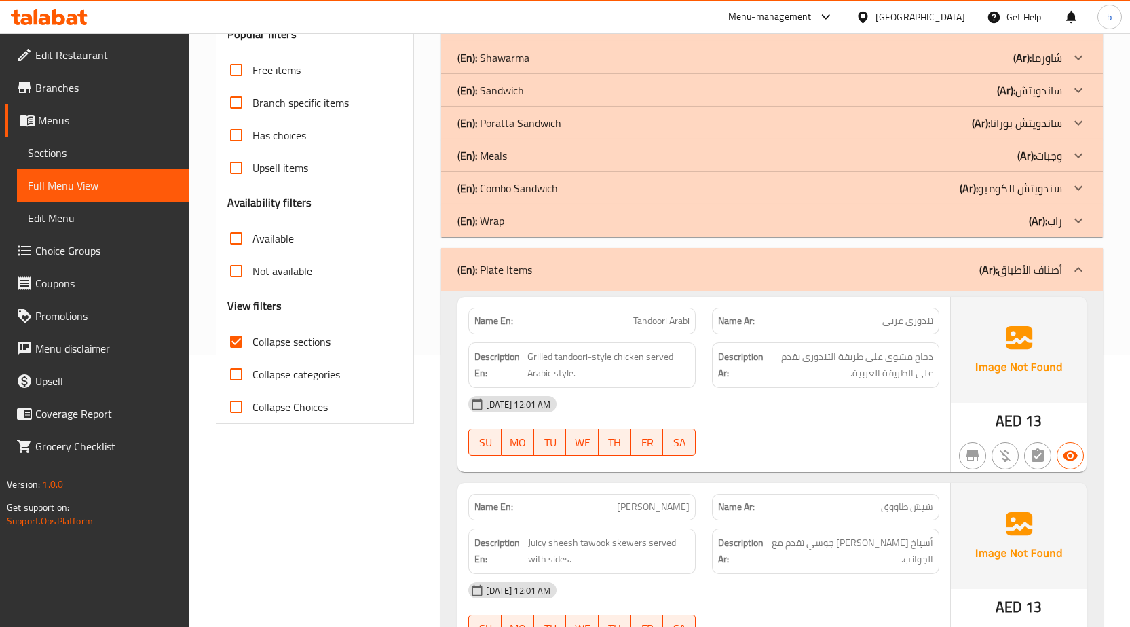
click at [624, 265] on div "(En): Plate Items (Ar): أصناف الأطباق" at bounding box center [759, 269] width 605 height 16
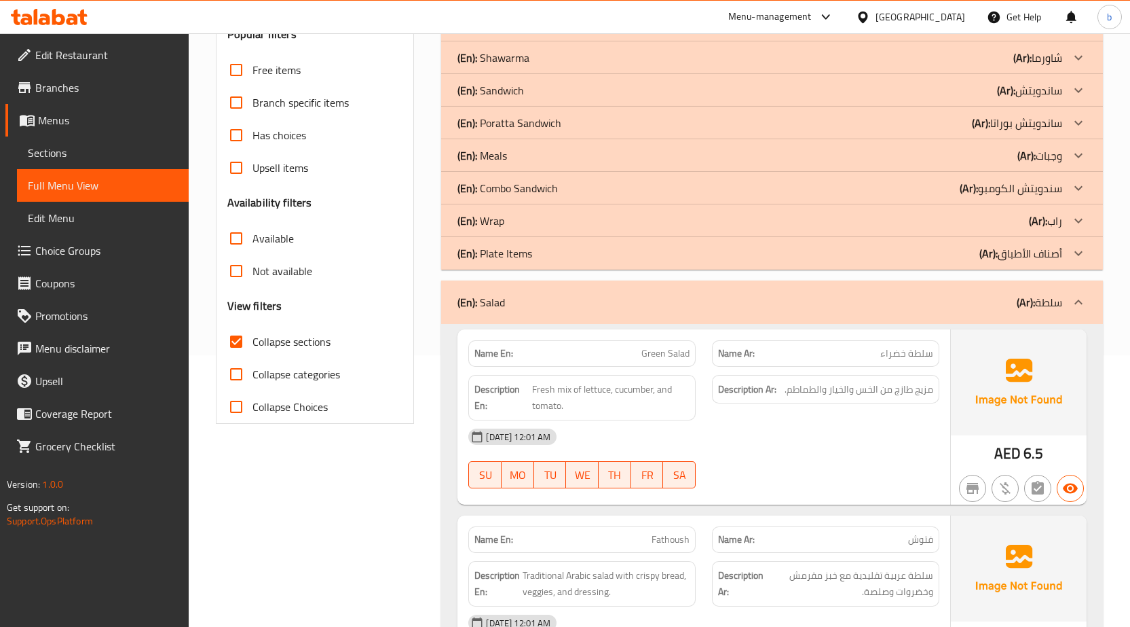
click at [626, 282] on div "(En): Salad (Ar): سلطة" at bounding box center [772, 301] width 662 height 43
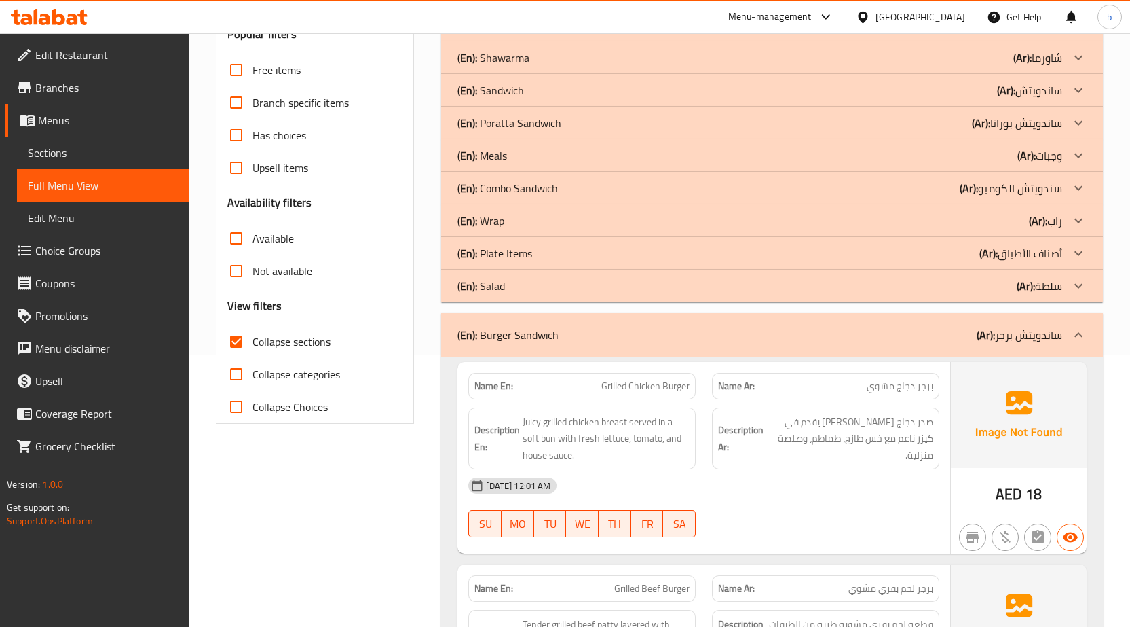
click at [627, 314] on div "(En): Burger Sandwich (Ar): ساندويتش برجر" at bounding box center [772, 334] width 662 height 43
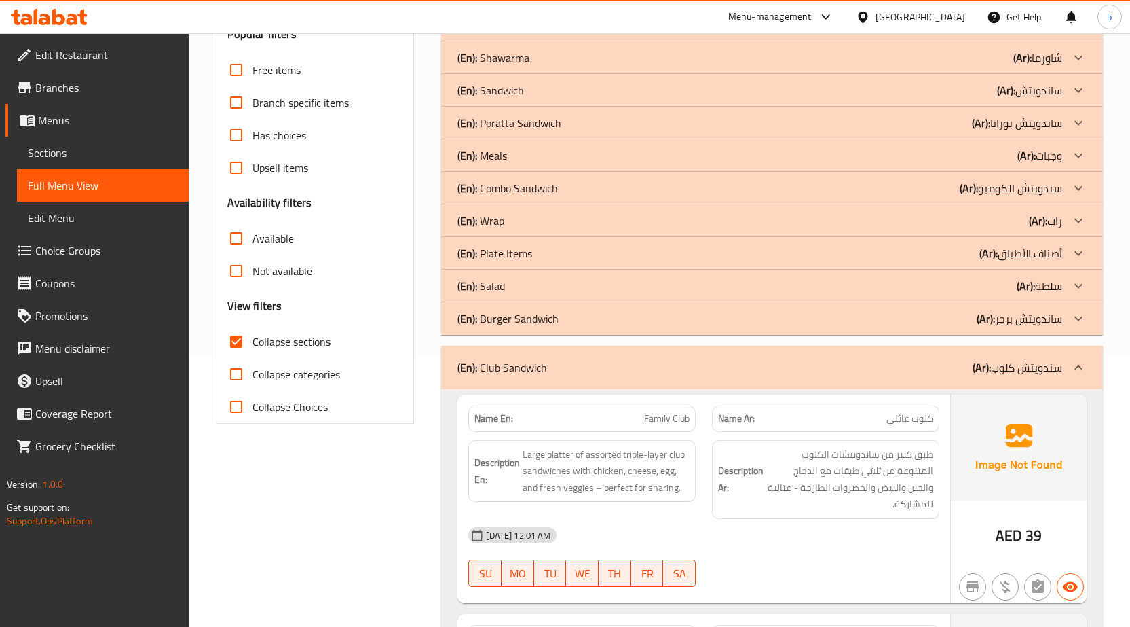
click at [645, 374] on div "(En): Club Sandwich (Ar): سندويتش كلوب" at bounding box center [759, 367] width 605 height 16
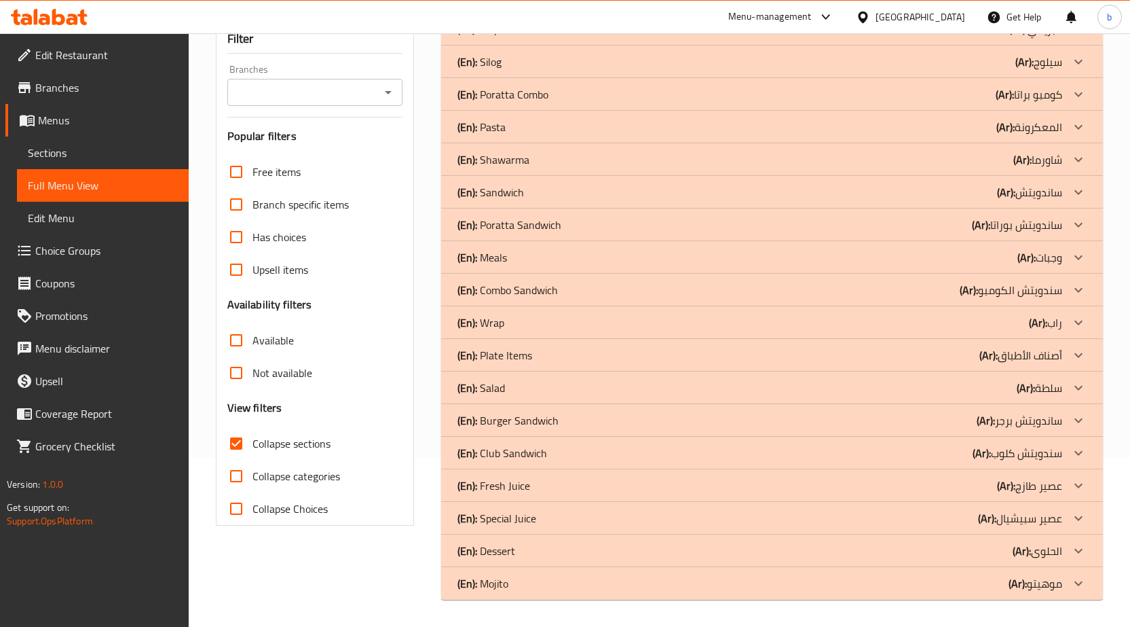
scroll to position [0, 0]
